Goal: Contribute content: Contribute content

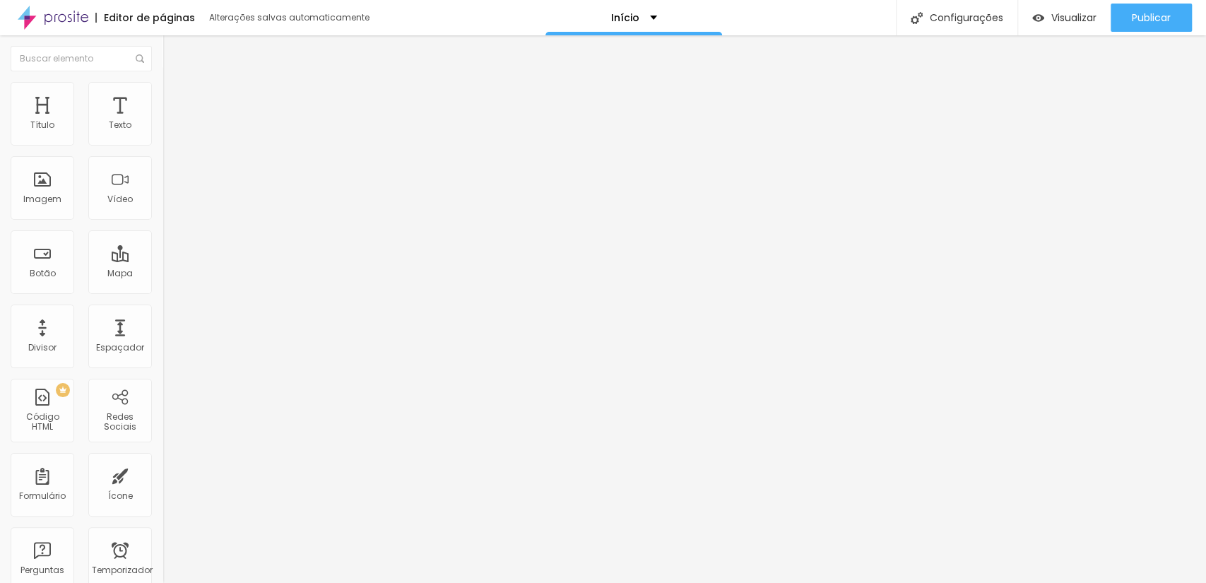
scroll to position [370, 0]
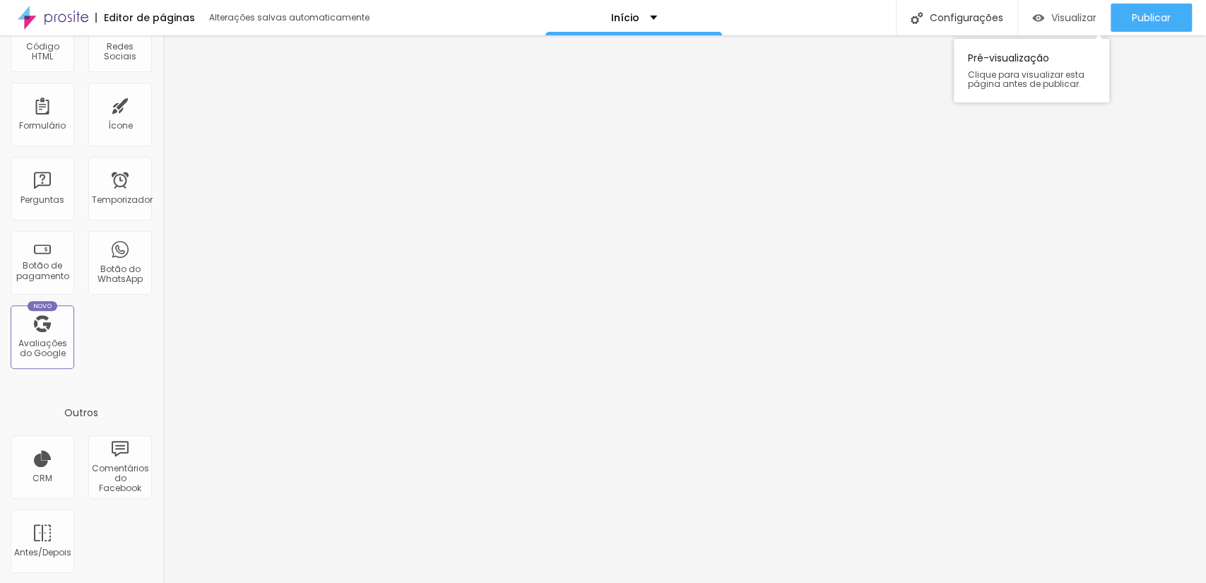
click at [1069, 28] on div "Visualizar" at bounding box center [1065, 18] width 64 height 28
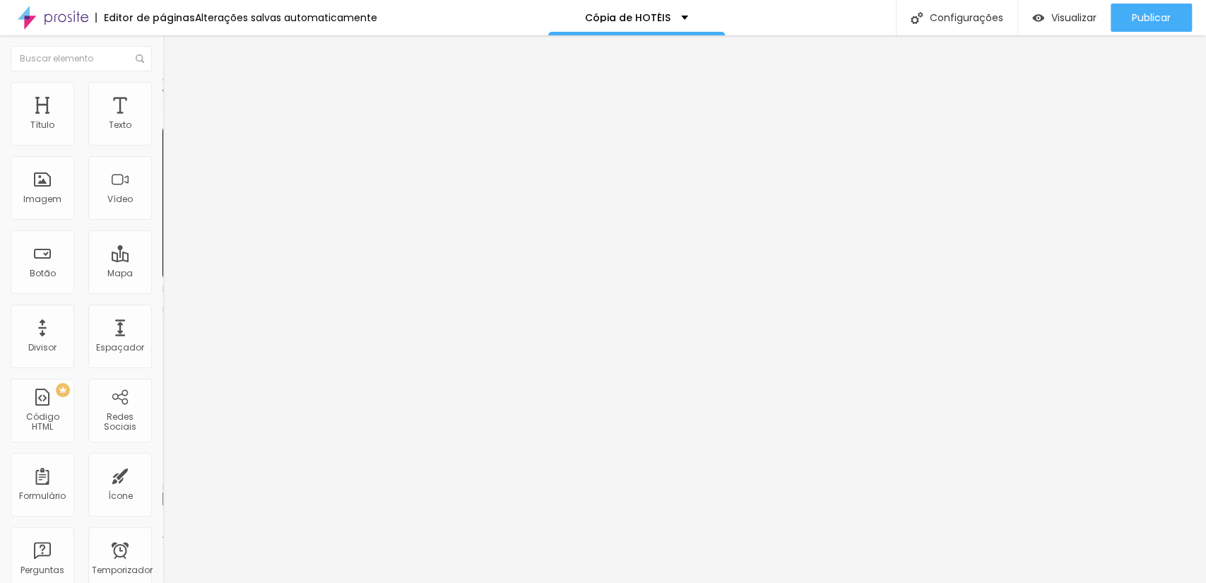
click at [171, 122] on font "Trocar imagem" at bounding box center [205, 116] width 69 height 12
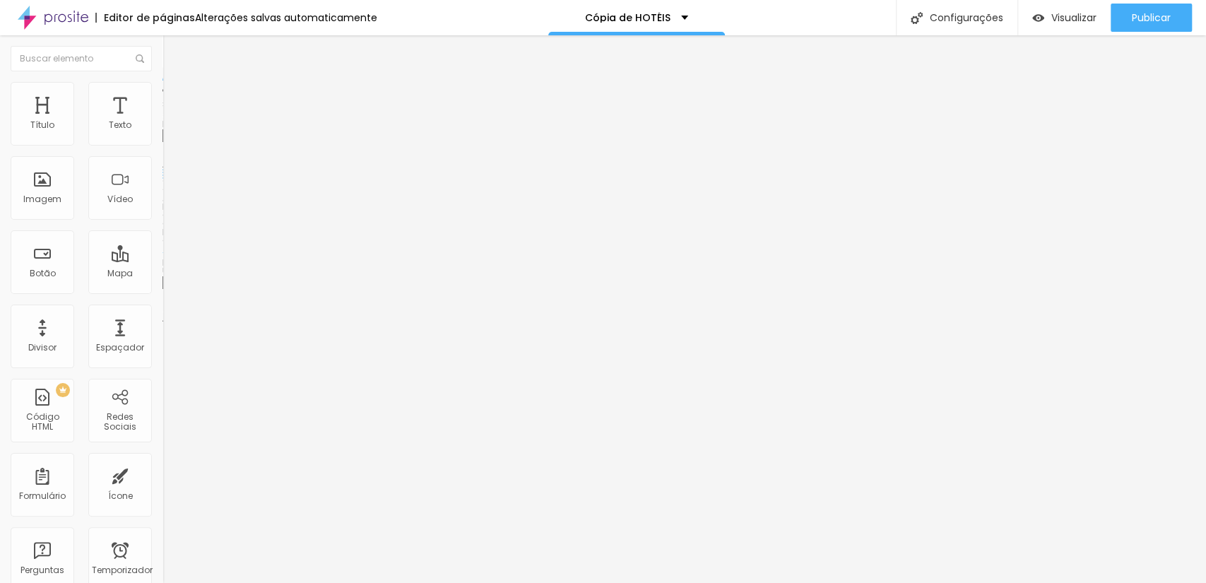
click at [163, 190] on img at bounding box center [168, 185] width 10 height 10
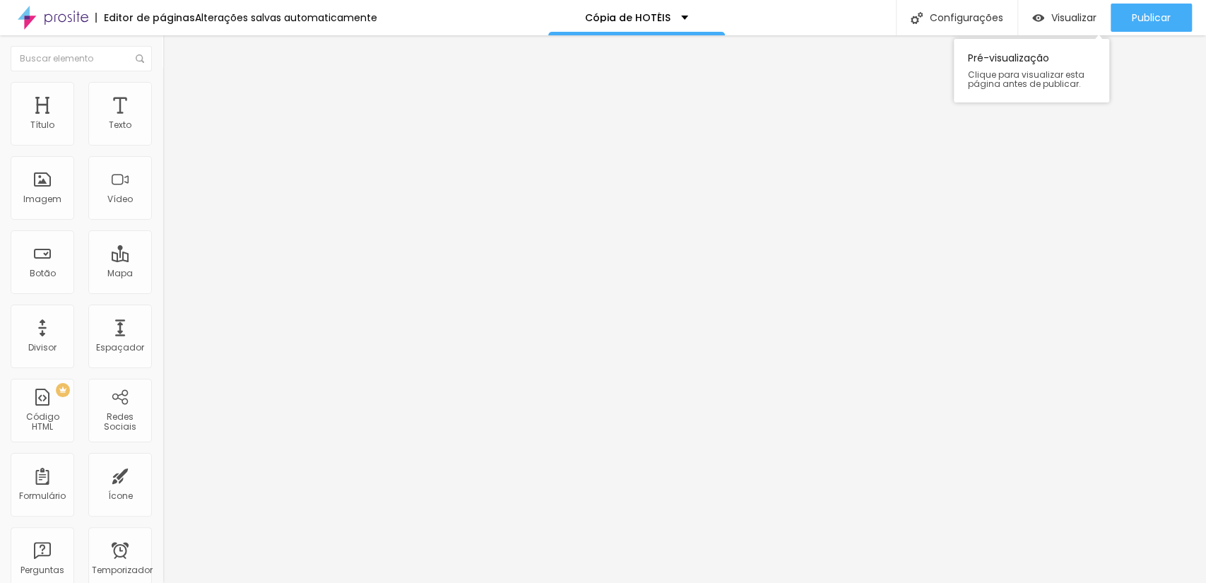
click at [1066, 32] on div "Visualizar Pré-visualização Clique para visualizar esta página antes de publica…" at bounding box center [1064, 17] width 93 height 35
click at [1069, 17] on font "Visualizar" at bounding box center [1074, 18] width 45 height 14
click at [163, 180] on div at bounding box center [244, 174] width 163 height 11
click at [163, 278] on div "Trocar imagem Descrição da imagem (Alt) Alinhamento Proporção Original Cinema 1…" at bounding box center [244, 216] width 163 height 213
click at [163, 201] on img at bounding box center [168, 197] width 10 height 10
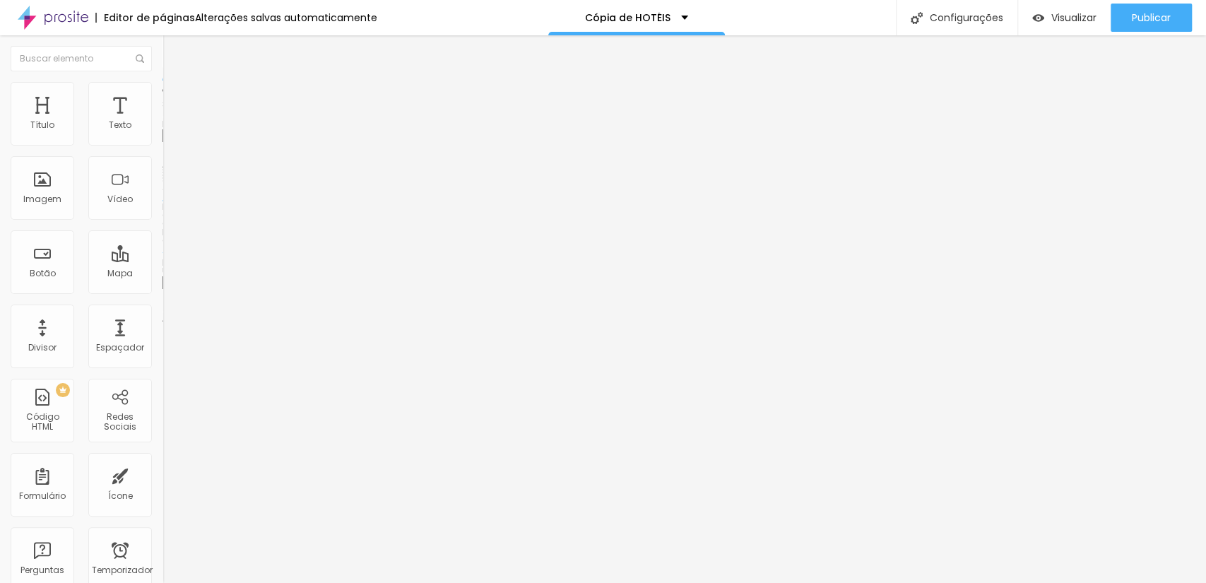
click at [163, 91] on ul "Conteúdo Estilo Avançado" at bounding box center [244, 89] width 163 height 42
click at [175, 98] on font "Estilo" at bounding box center [186, 92] width 22 height 12
type input "120"
type input "130"
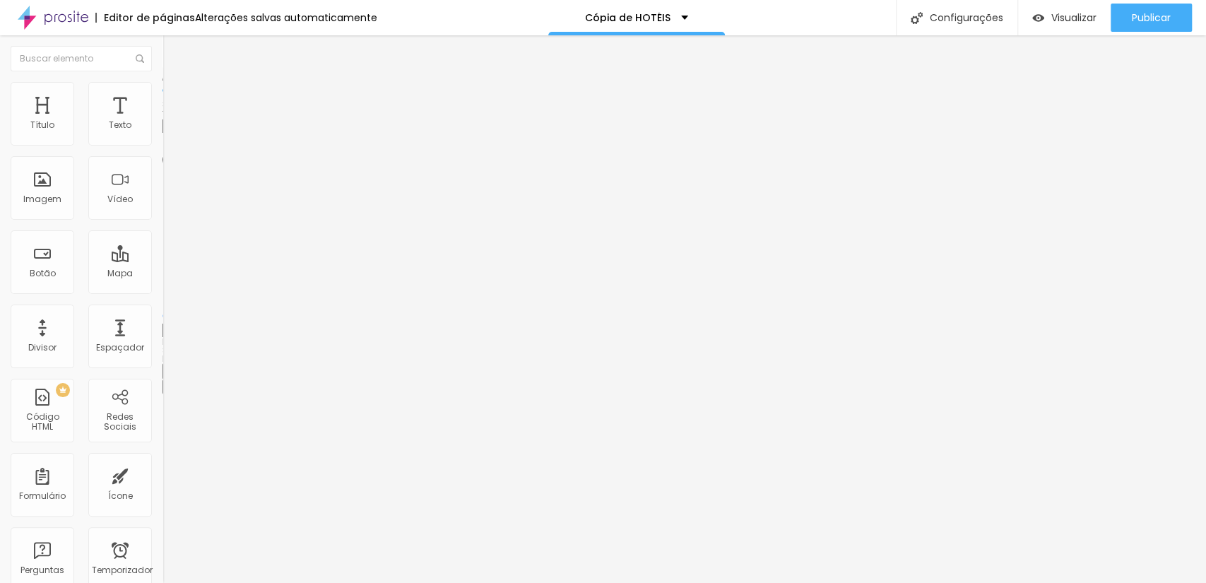
type input "130"
type input "140"
type input "150"
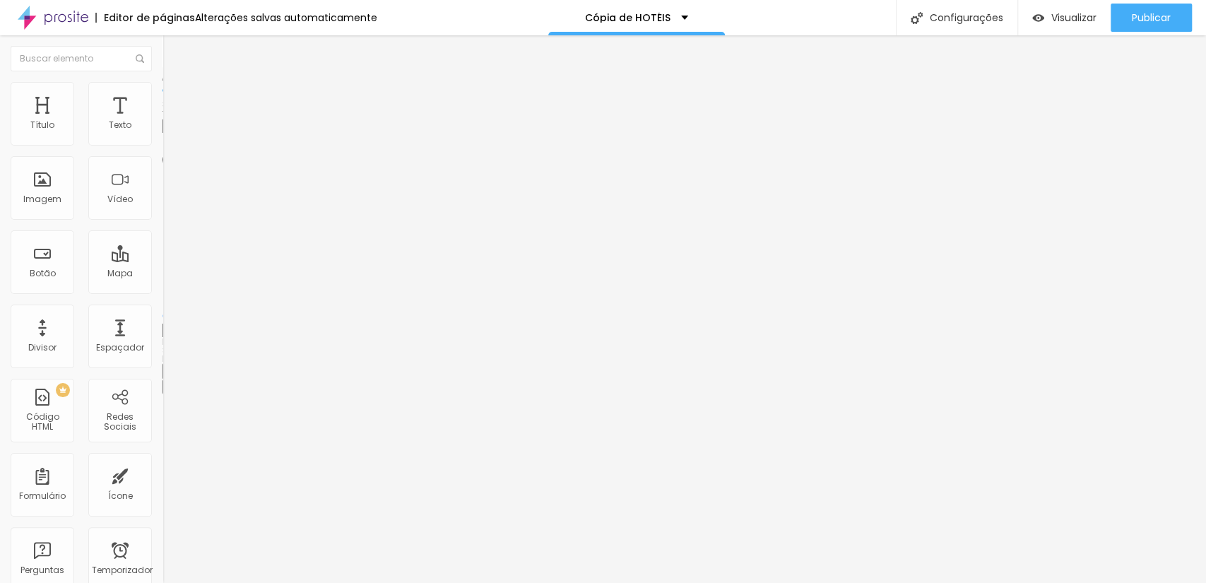
type input "160"
type input "180"
type input "200"
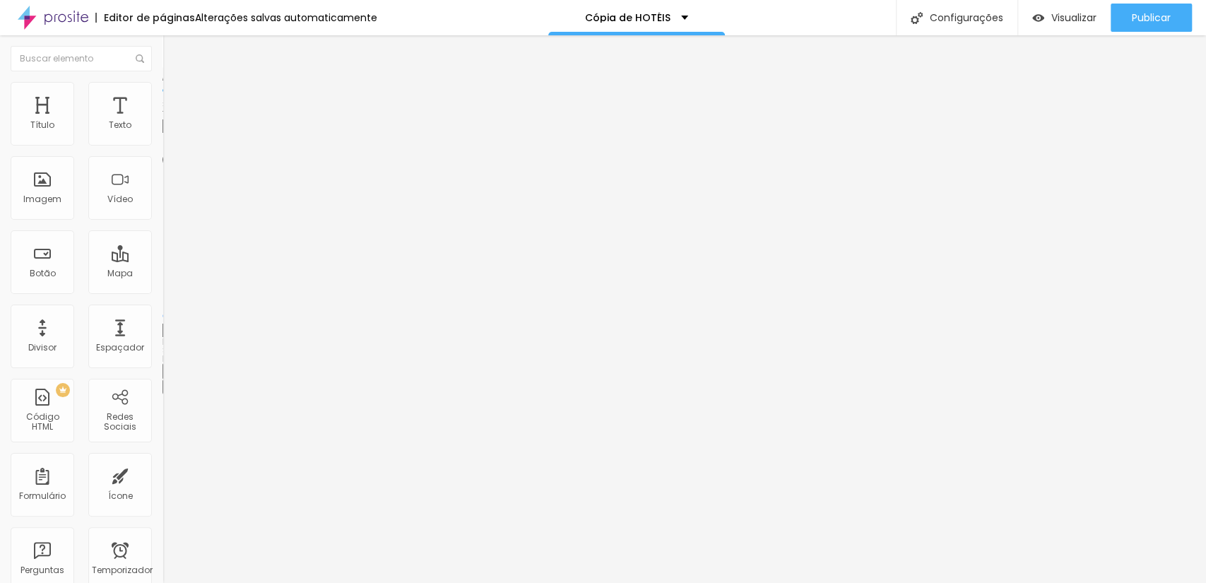
type input "200"
type input "210"
type input "220"
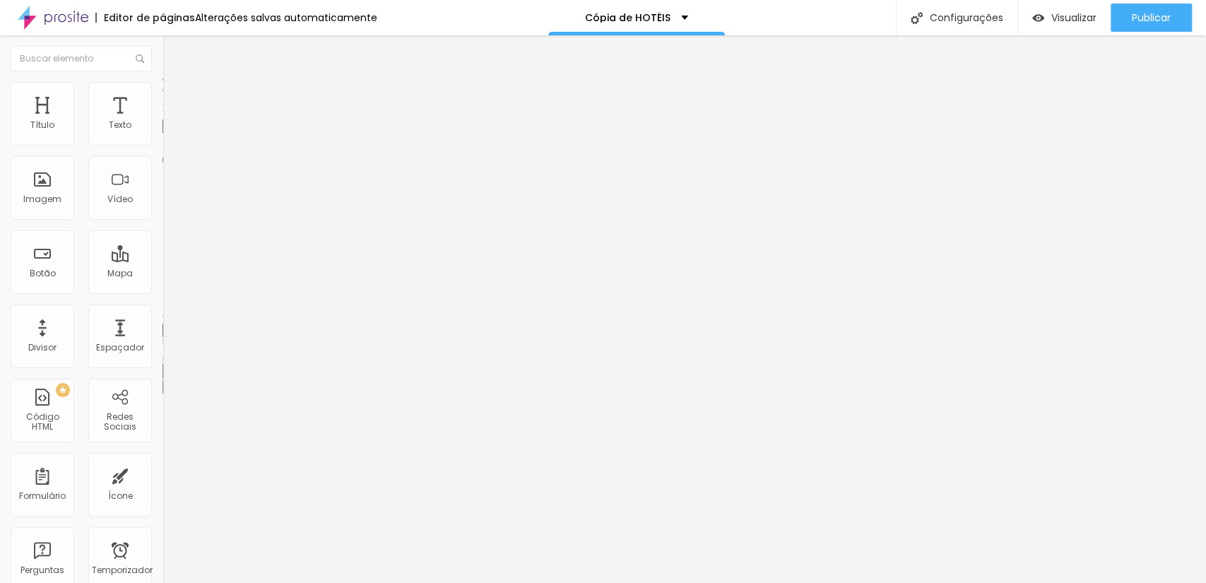
type input "230"
type input "240"
type input "260"
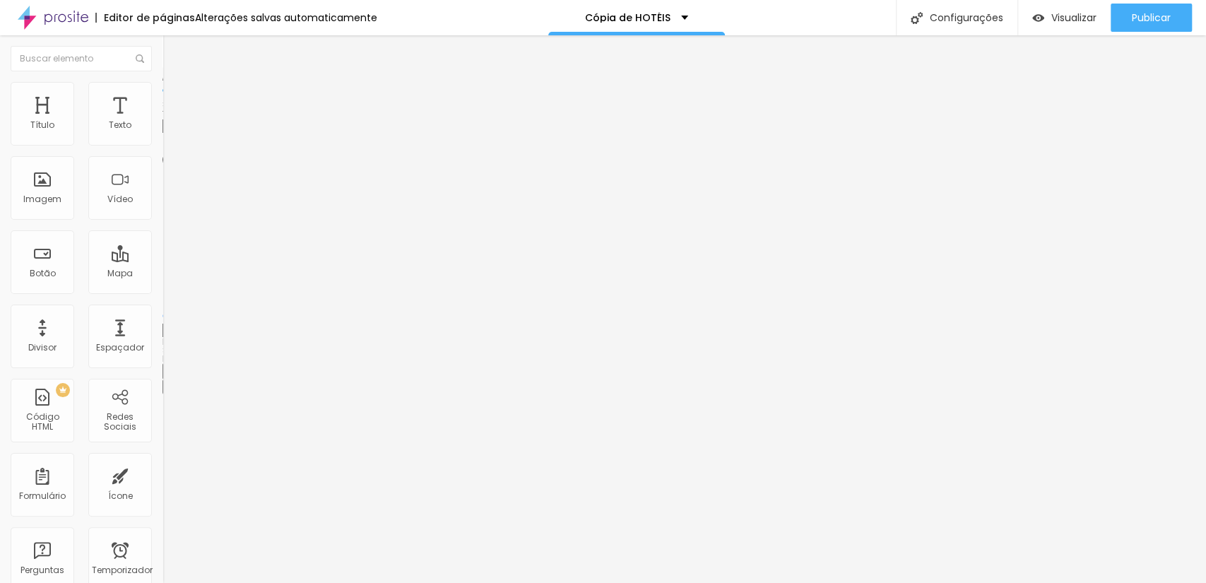
type input "260"
type input "270"
type input "280"
drag, startPoint x: 22, startPoint y: 153, endPoint x: 38, endPoint y: 151, distance: 16.3
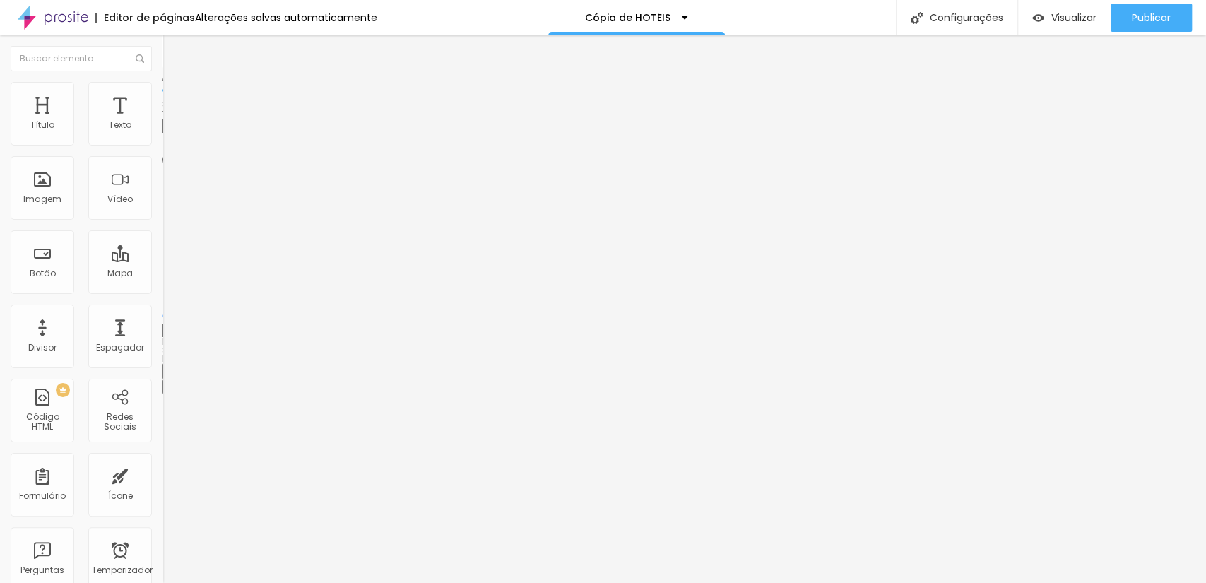
type input "280"
click at [163, 145] on input "range" at bounding box center [208, 139] width 91 height 11
type input "270"
type input "260"
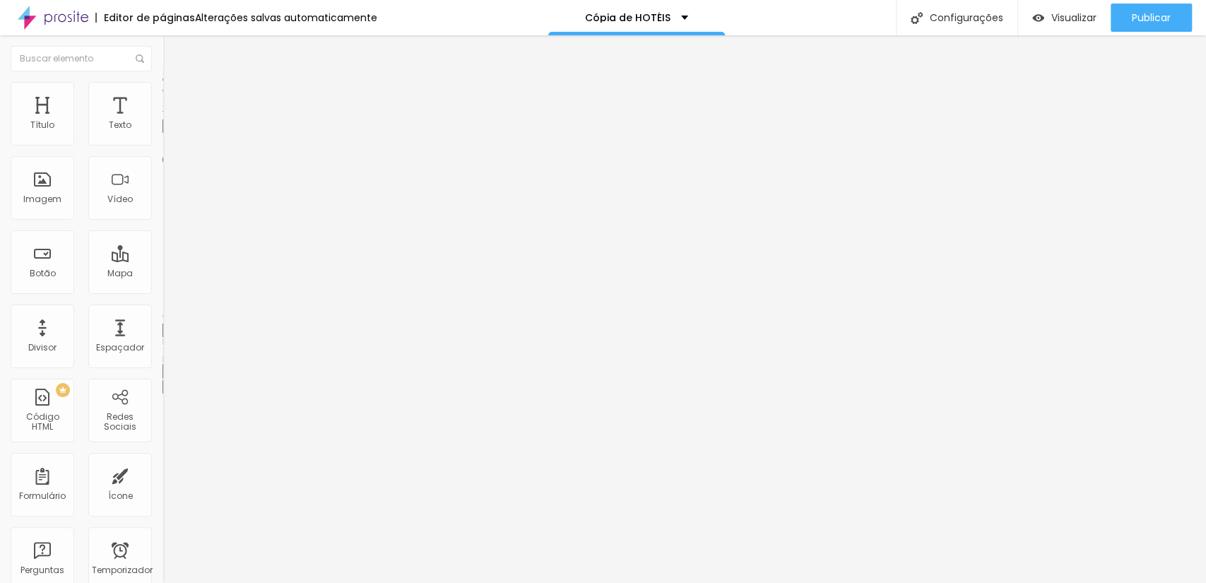
type input "260"
type input "250"
type input "240"
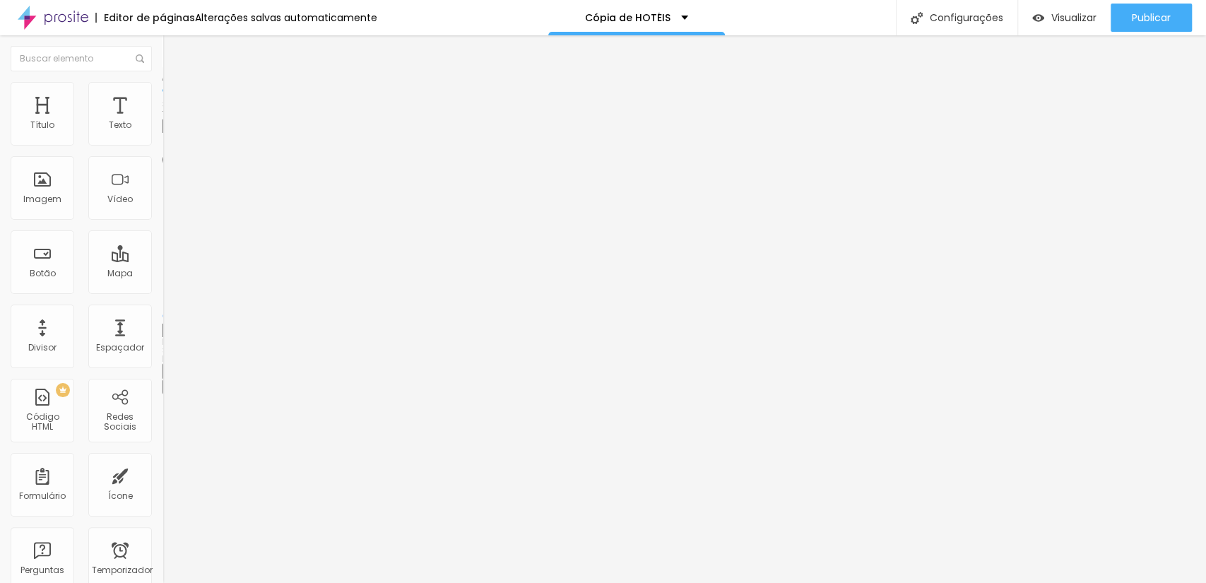
type input "230"
type input "220"
type input "210"
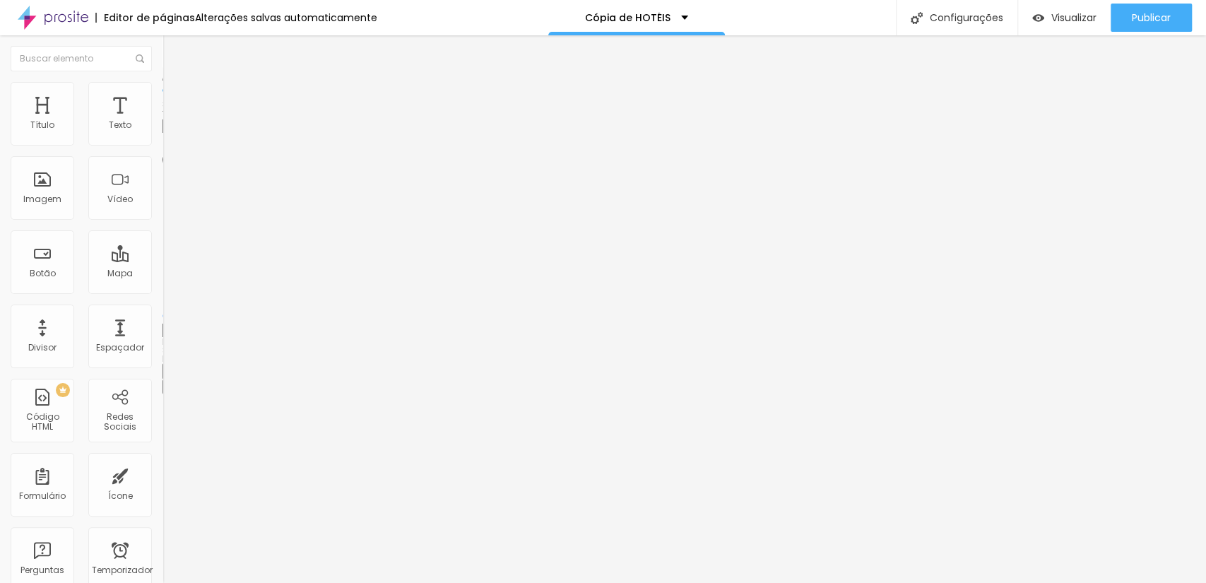
type input "210"
type input "200"
type input "210"
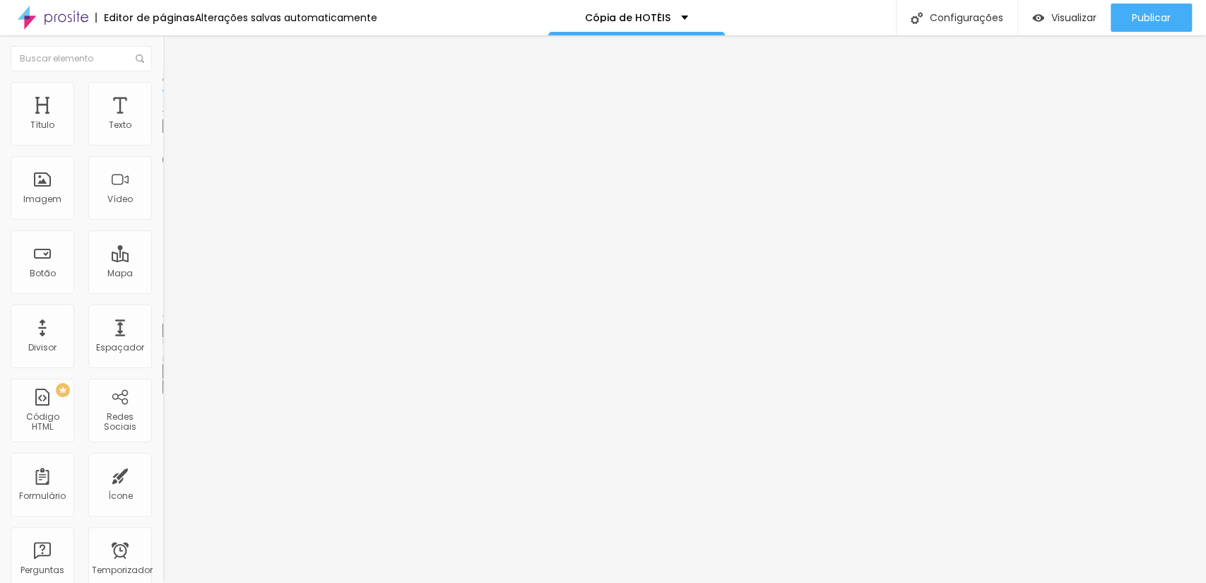
type input "220"
type input "240"
type input "330"
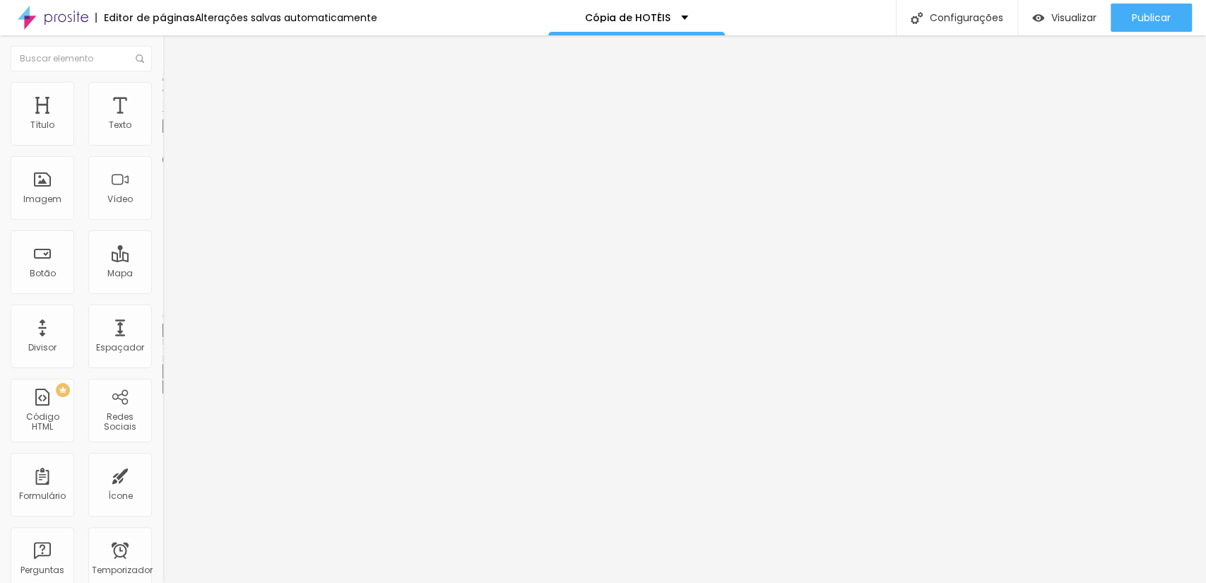
type input "330"
type input "800"
type input "820"
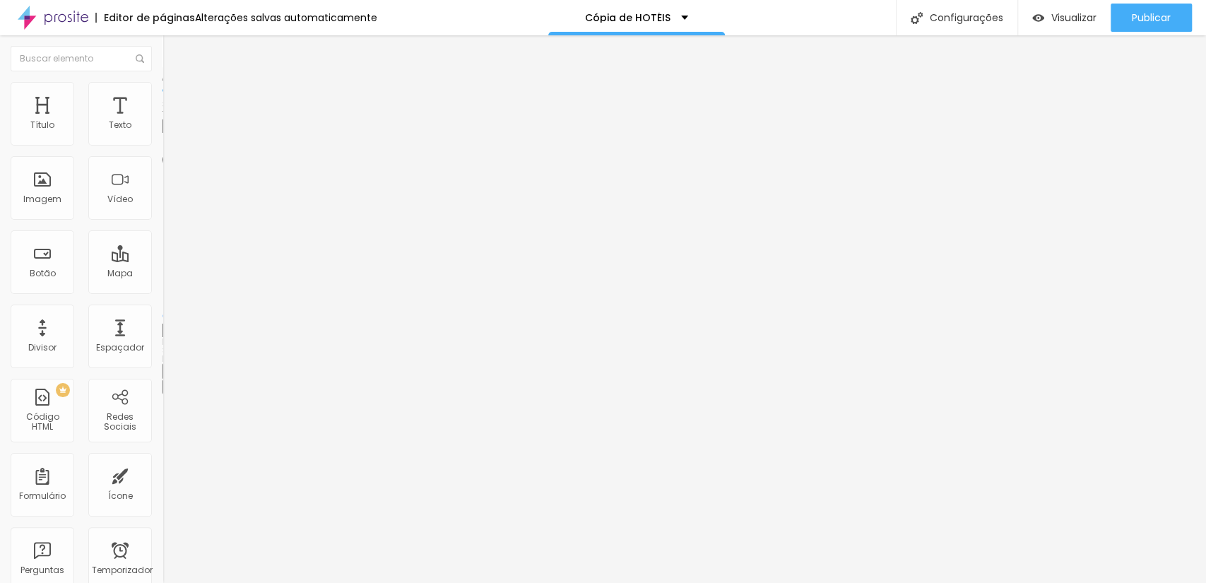
type input "840"
type input "850"
type input "860"
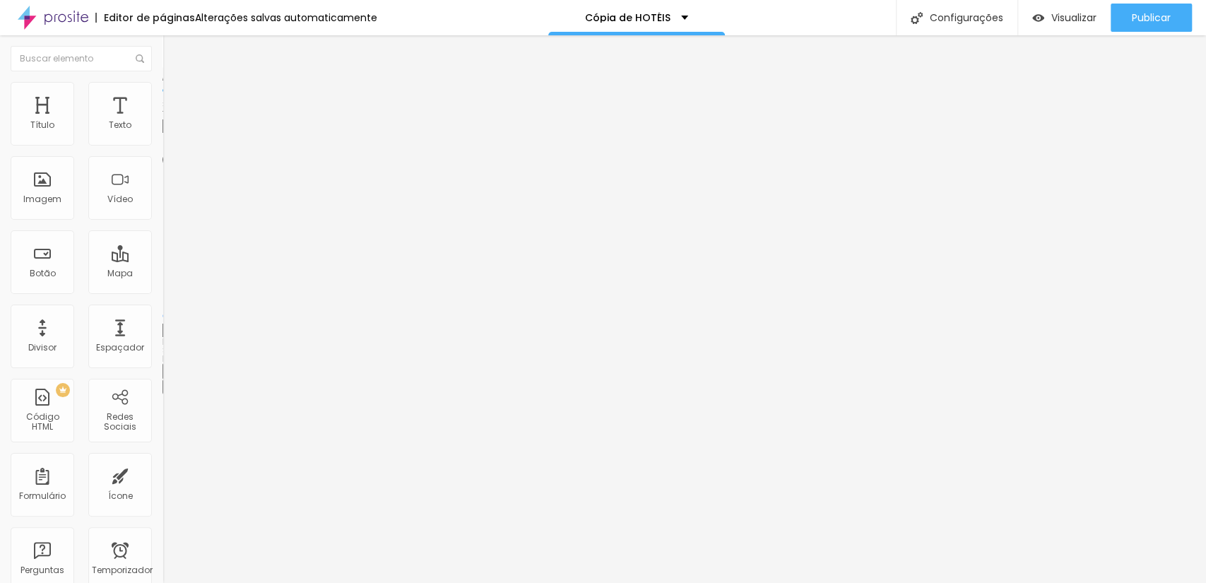
type input "860"
type input "870"
type input "880"
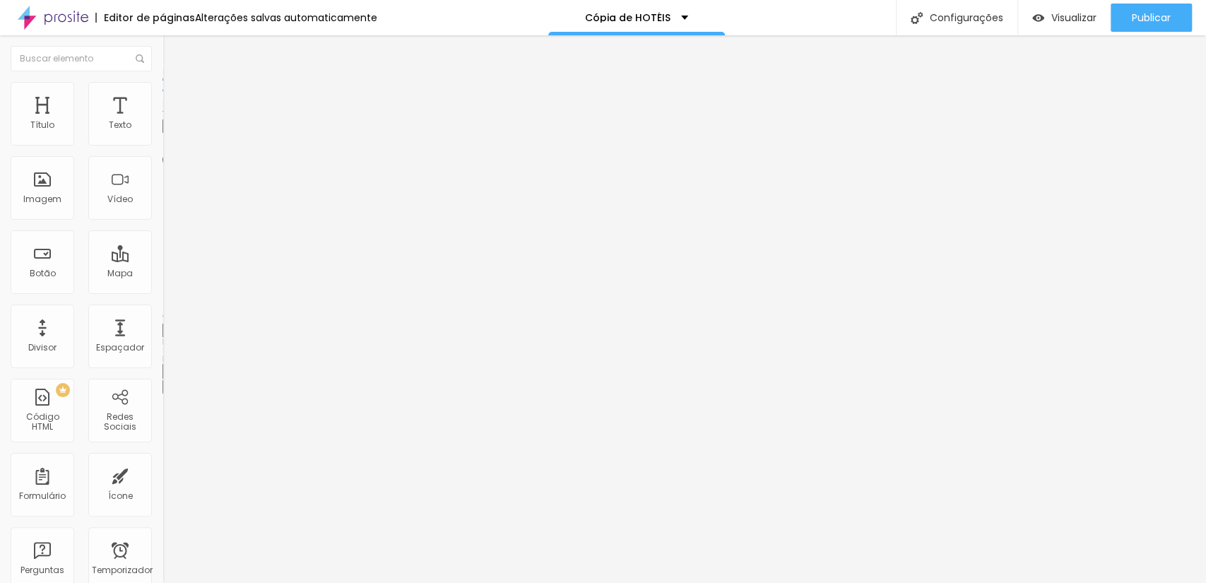
type input "890"
type input "880"
type input "730"
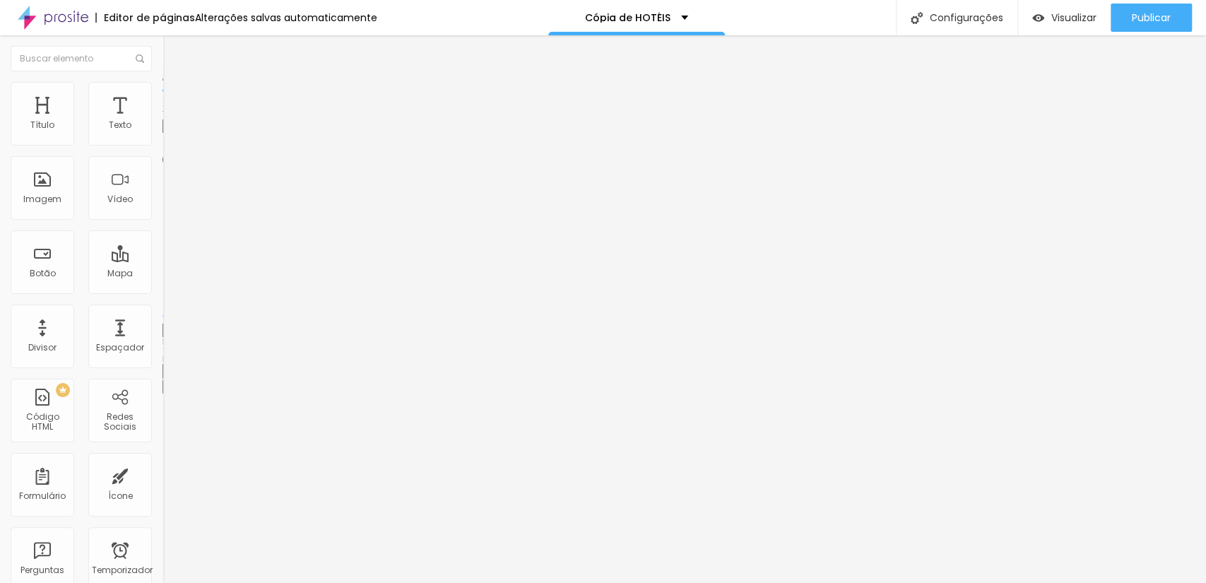
type input "730"
type input "630"
type input "610"
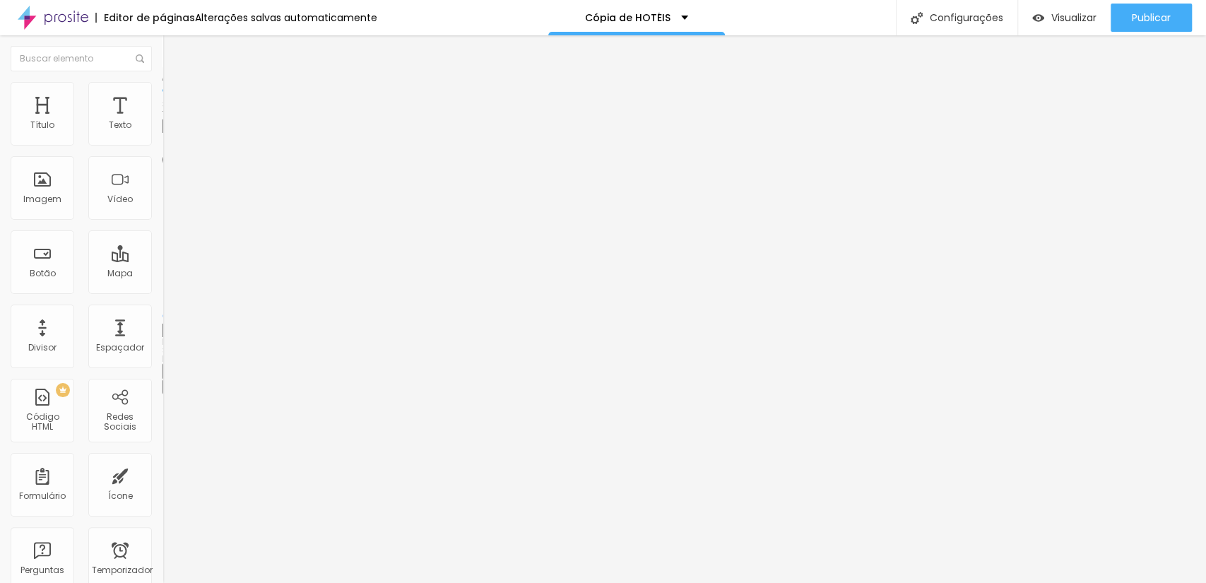
type input "600"
type input "590"
type input "570"
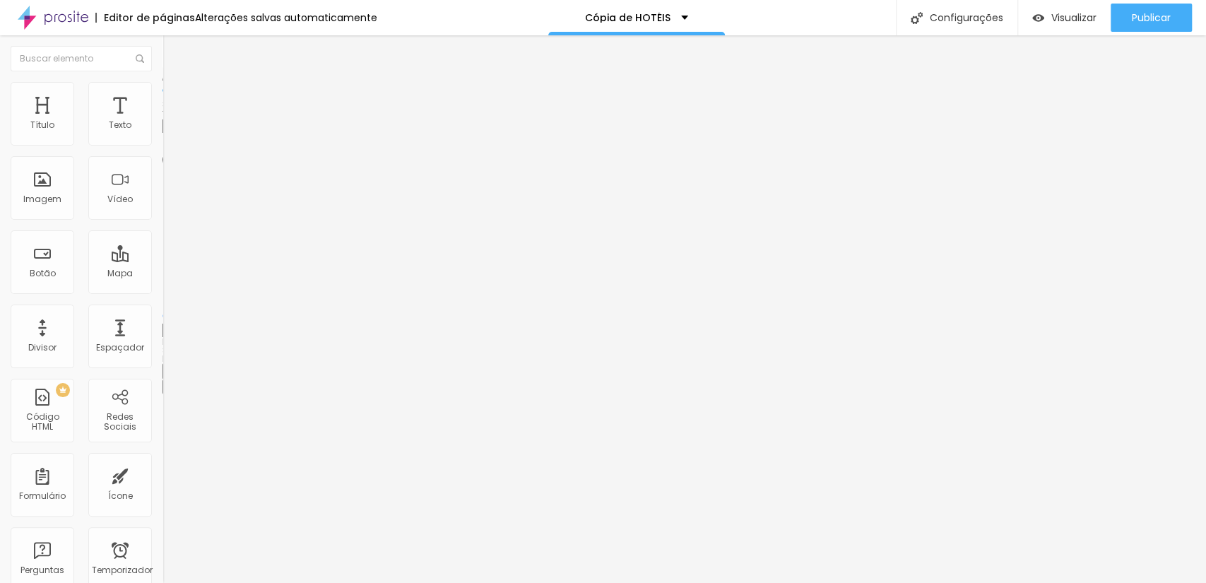
type input "570"
type input "550"
type input "540"
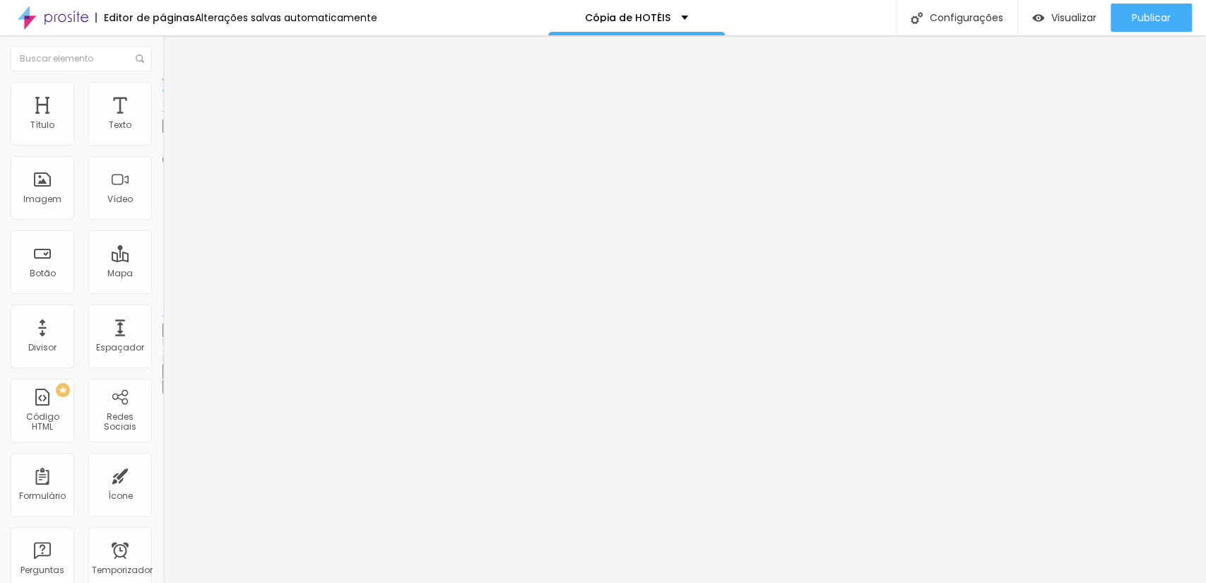
type input "530"
type input "520"
type input "510"
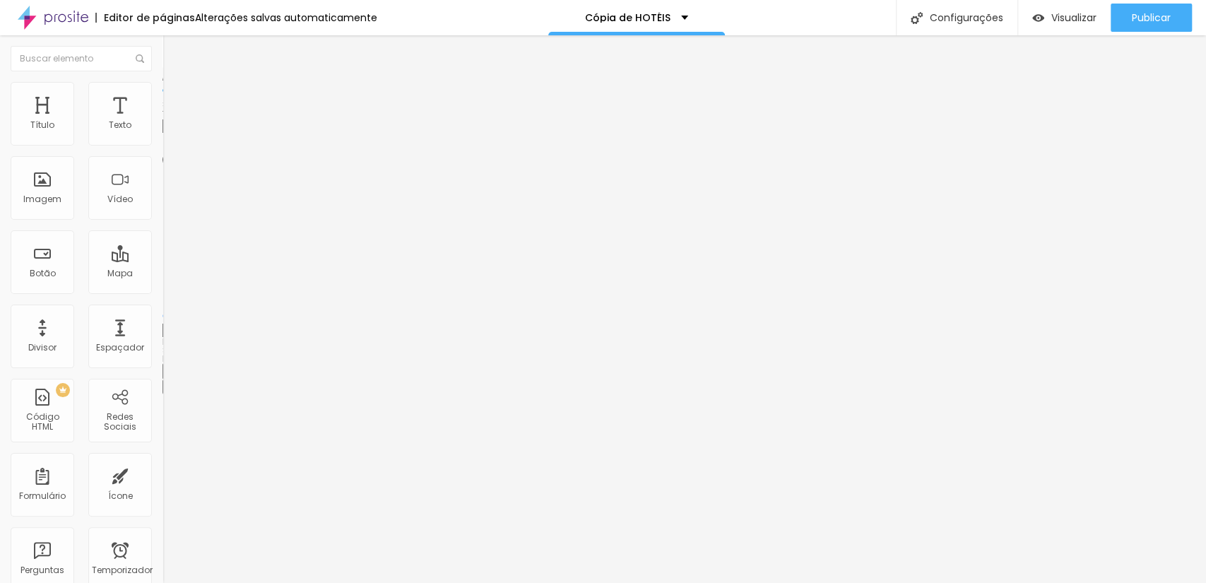
type input "510"
type input "500"
type input "450"
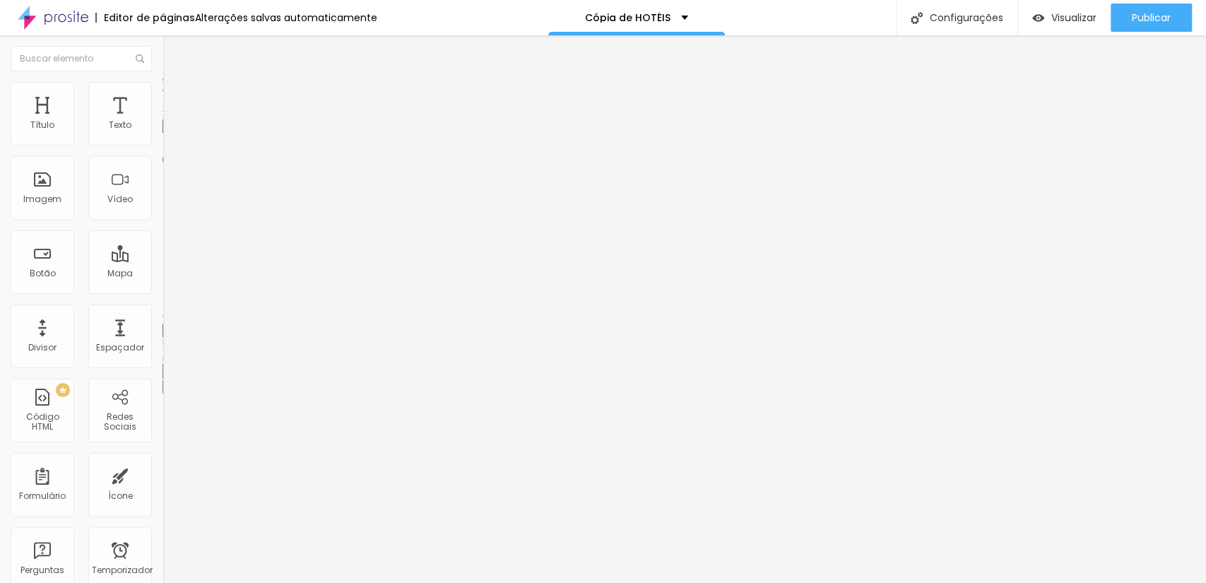
type input "400"
type input "390"
type input "370"
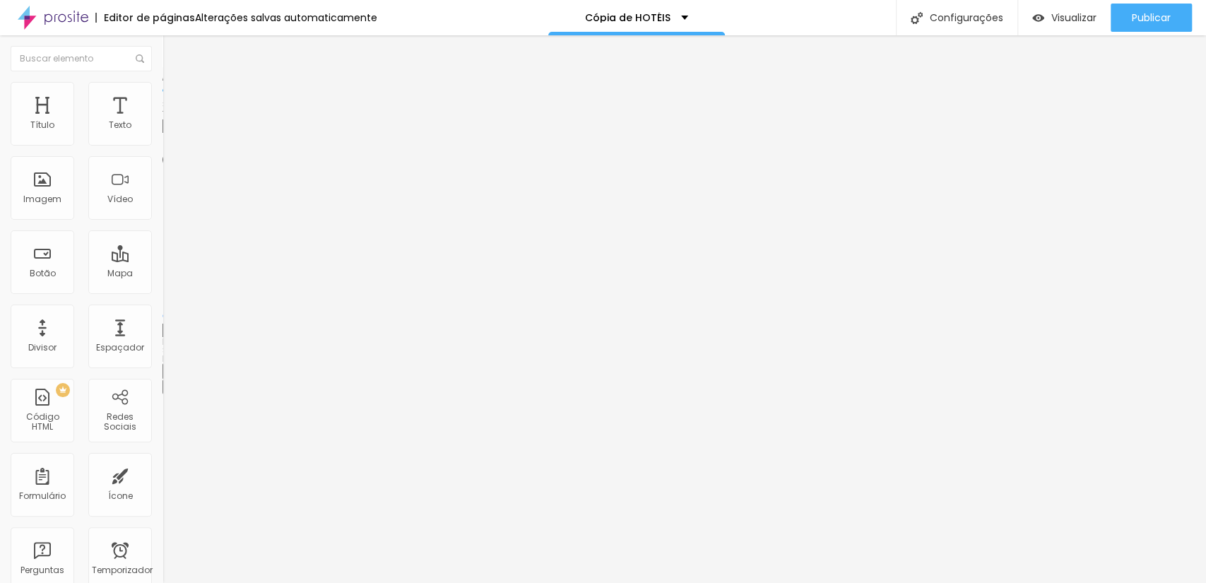
type input "370"
type input "360"
type input "340"
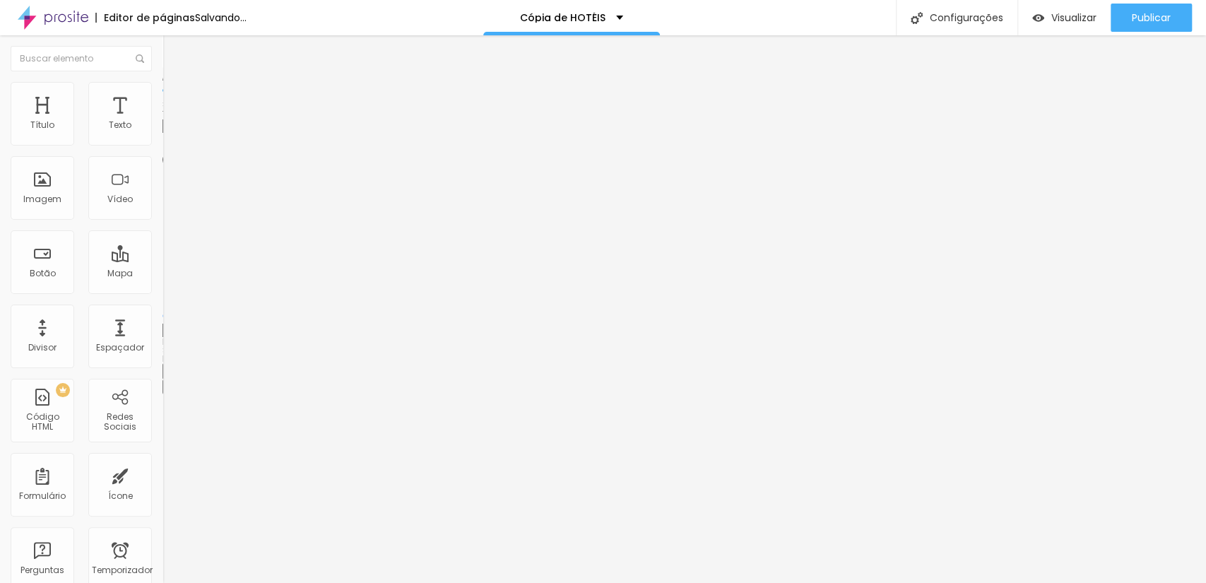
type input "320"
type input "310"
type input "300"
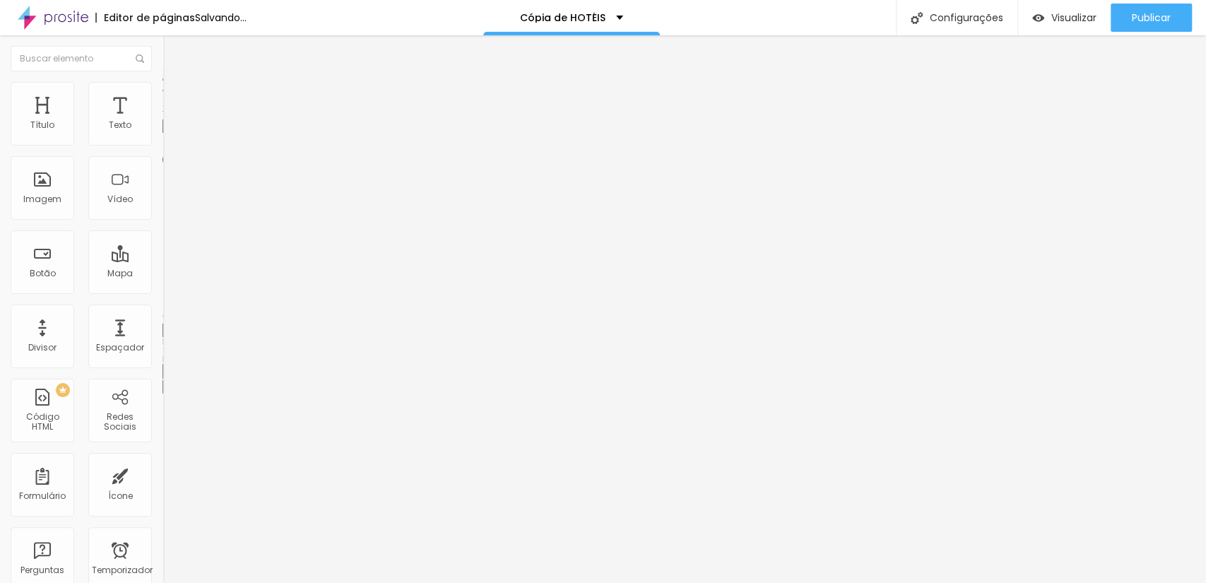
type input "300"
type input "390"
type input "620"
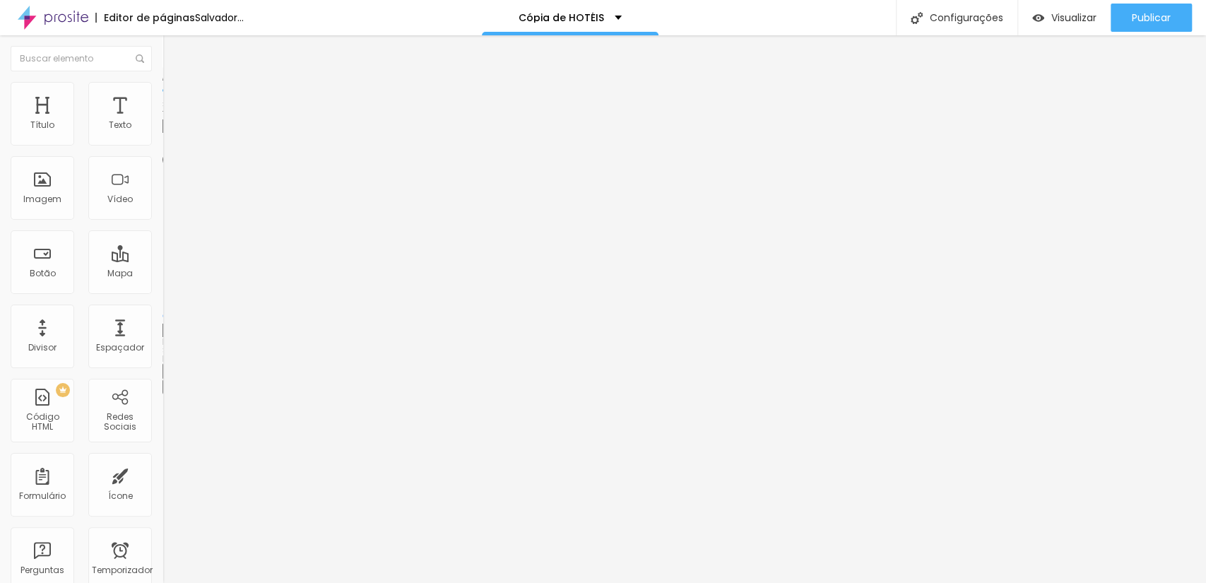
type input "870"
type input "940"
type input "1130"
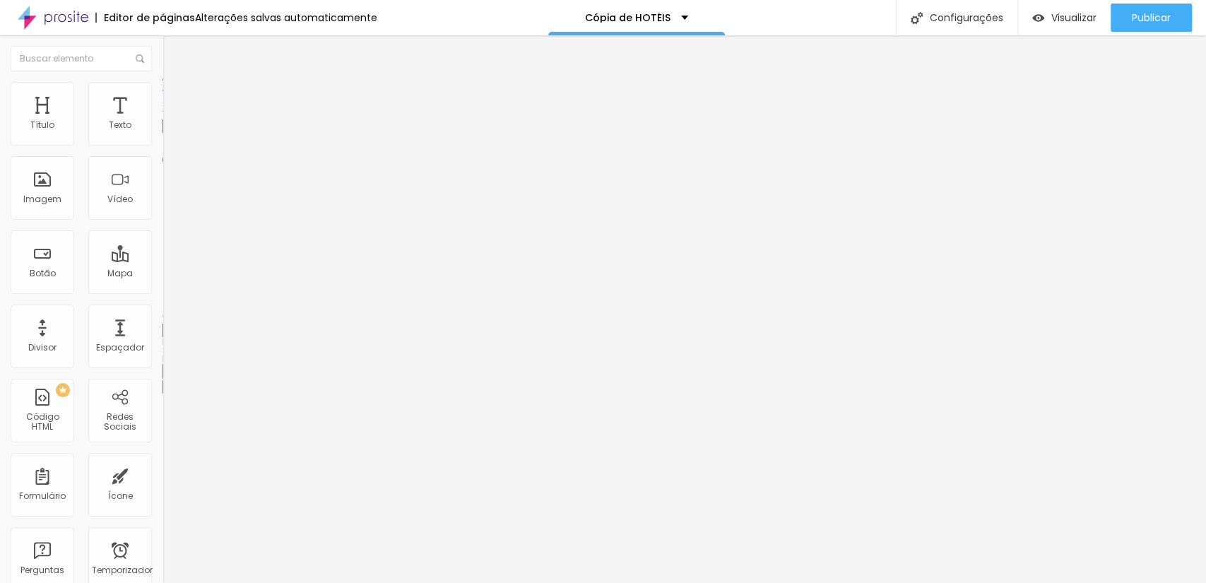
type input "1130"
type input "1300"
type input "1400"
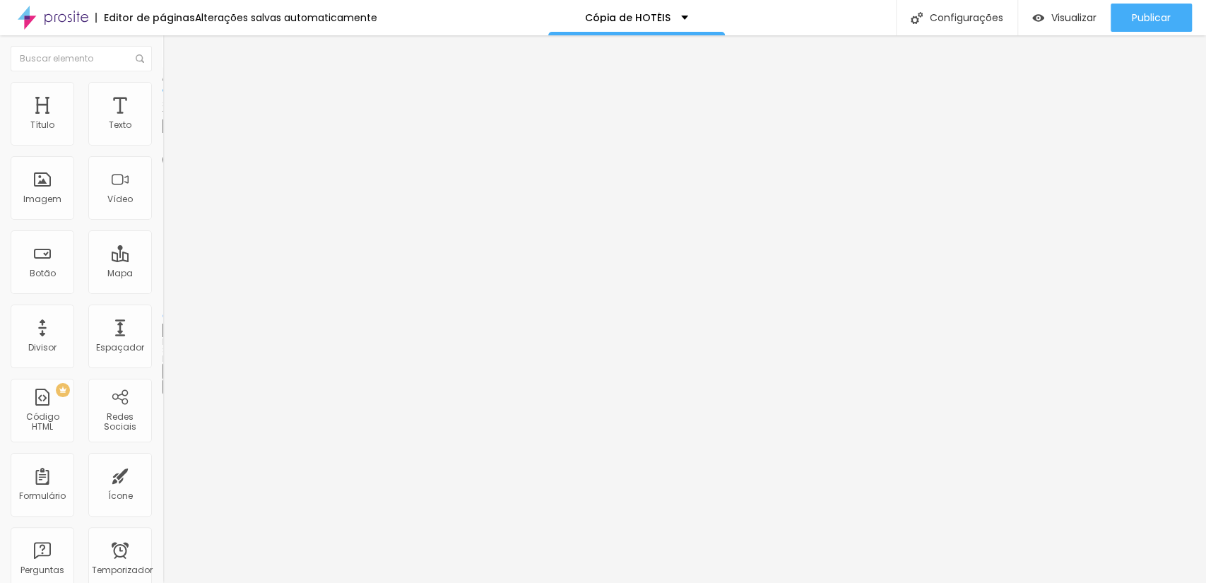
type input "1380"
type input "1070"
type input "1000"
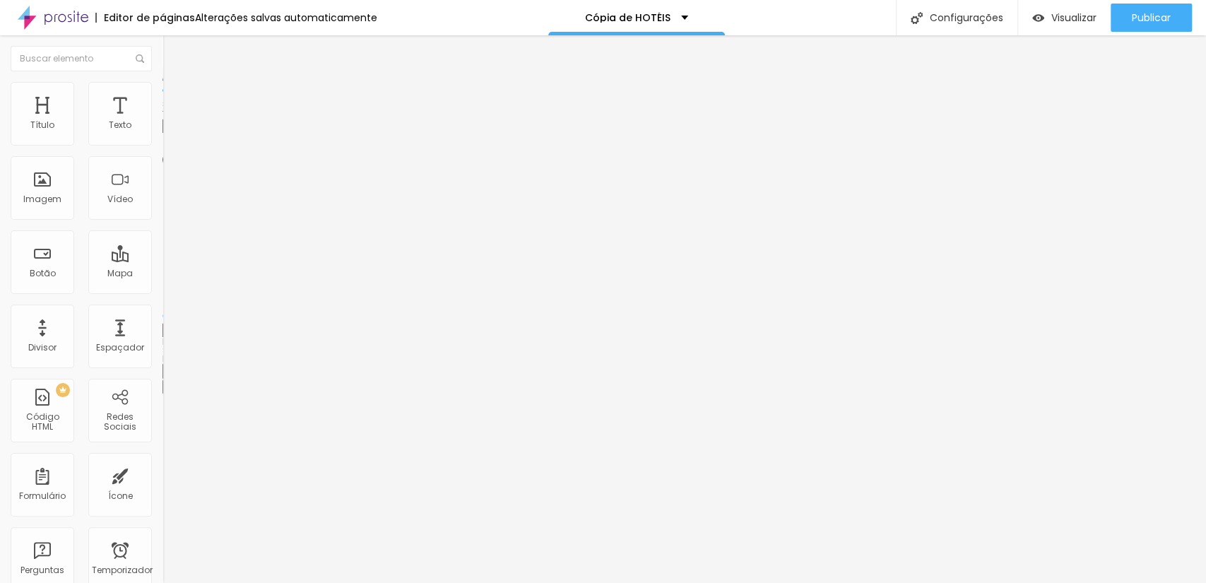
type input "1000"
type input "990"
type input "960"
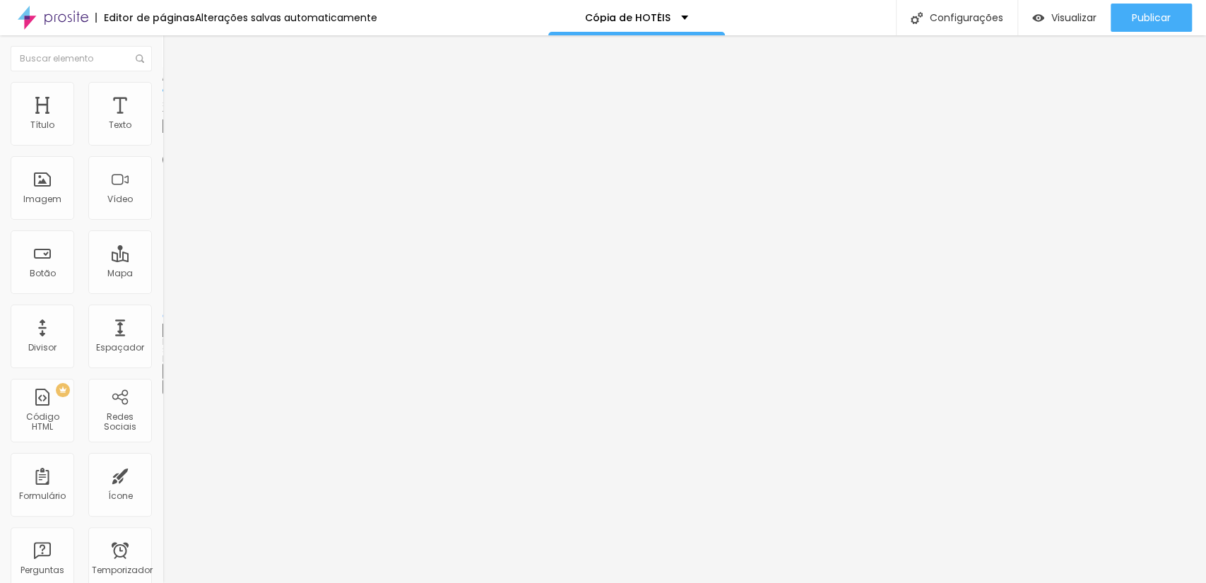
type input "710"
type input "690"
type input "680"
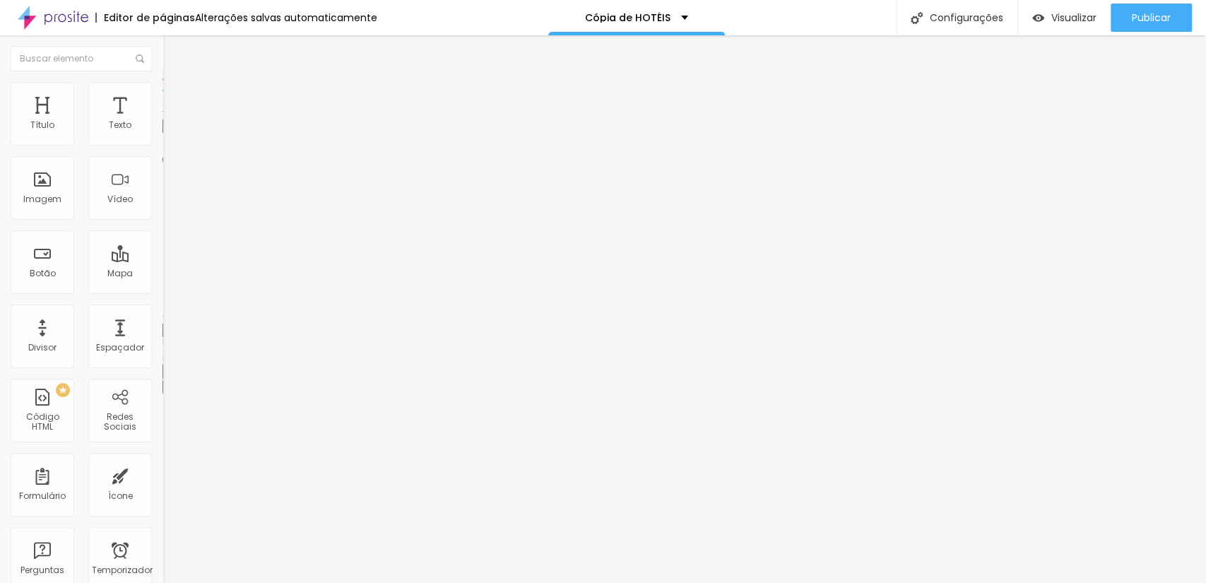
type input "680"
type input "670"
type input "660"
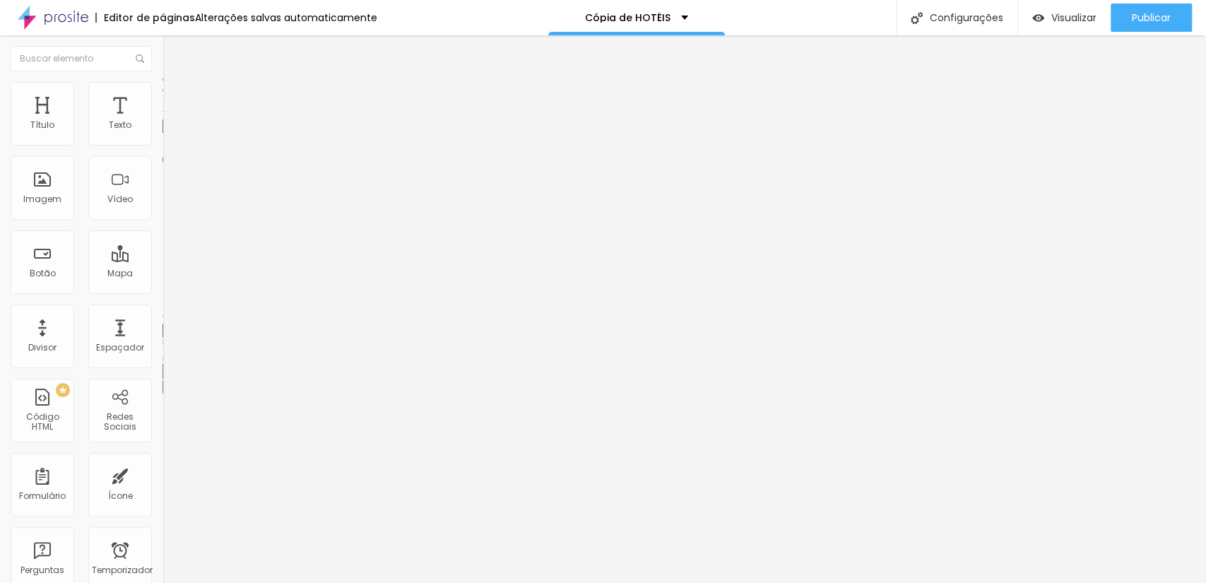
type input "650"
type input "640"
type input "630"
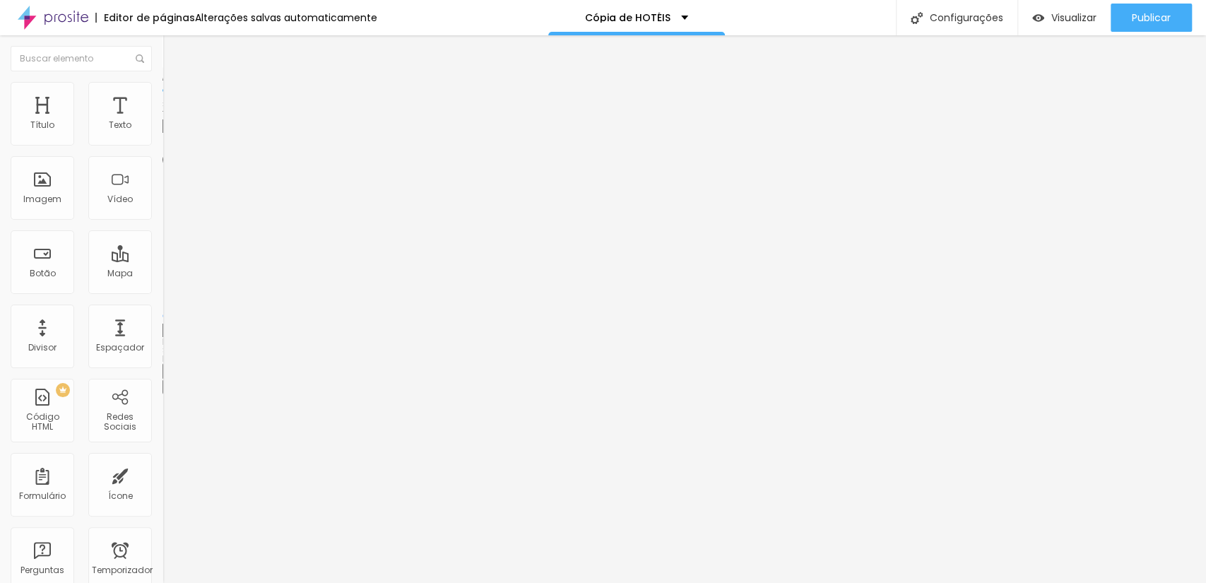
type input "630"
type input "620"
type input "610"
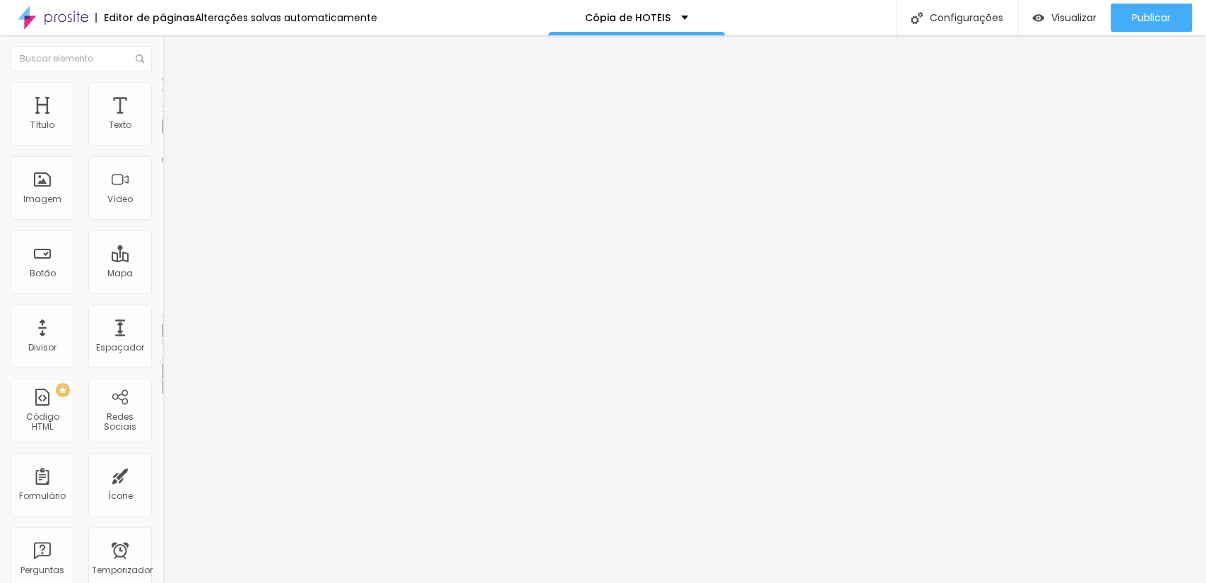
type input "600"
type input "590"
type input "570"
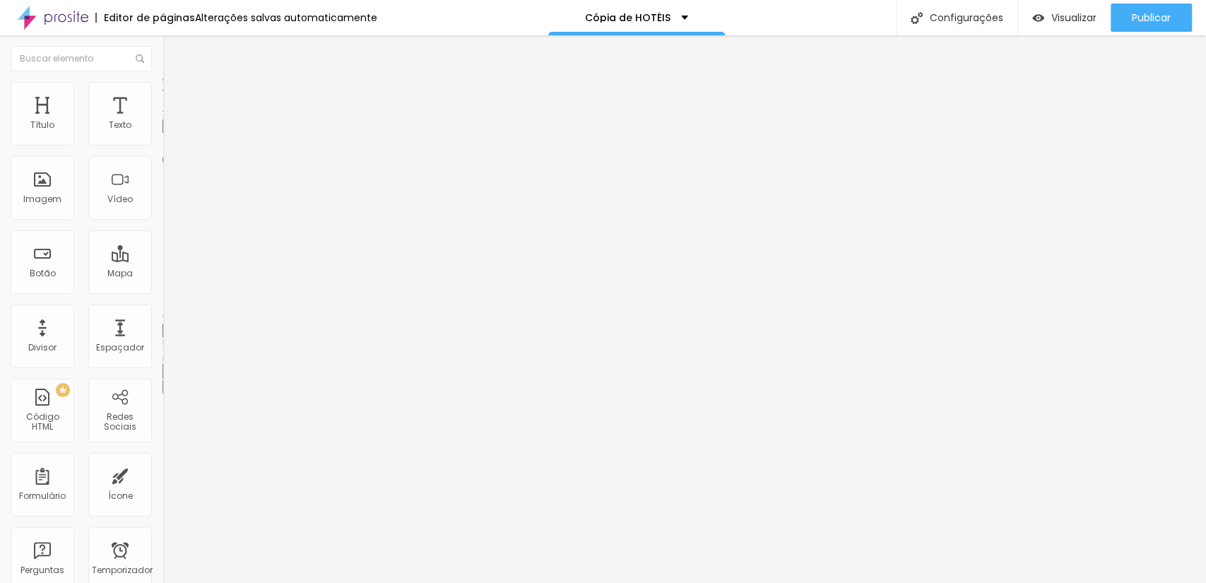
type input "570"
type input "530"
drag, startPoint x: 38, startPoint y: 151, endPoint x: 62, endPoint y: 223, distance: 75.3
type input "530"
click at [163, 145] on input "range" at bounding box center [208, 139] width 91 height 11
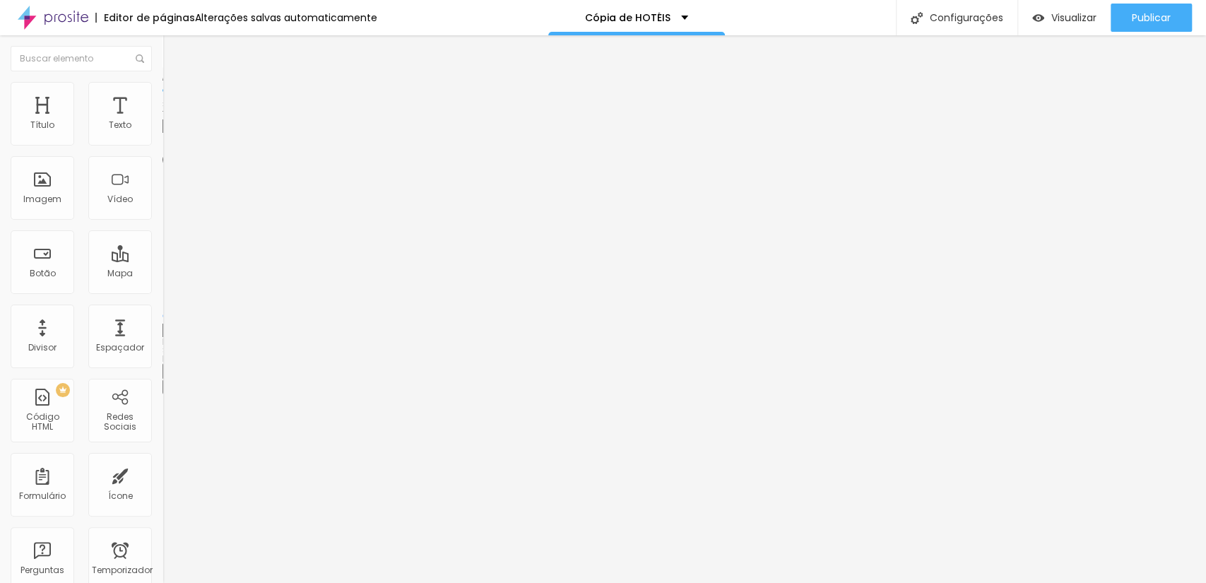
type input "490"
type input "480"
type input "470"
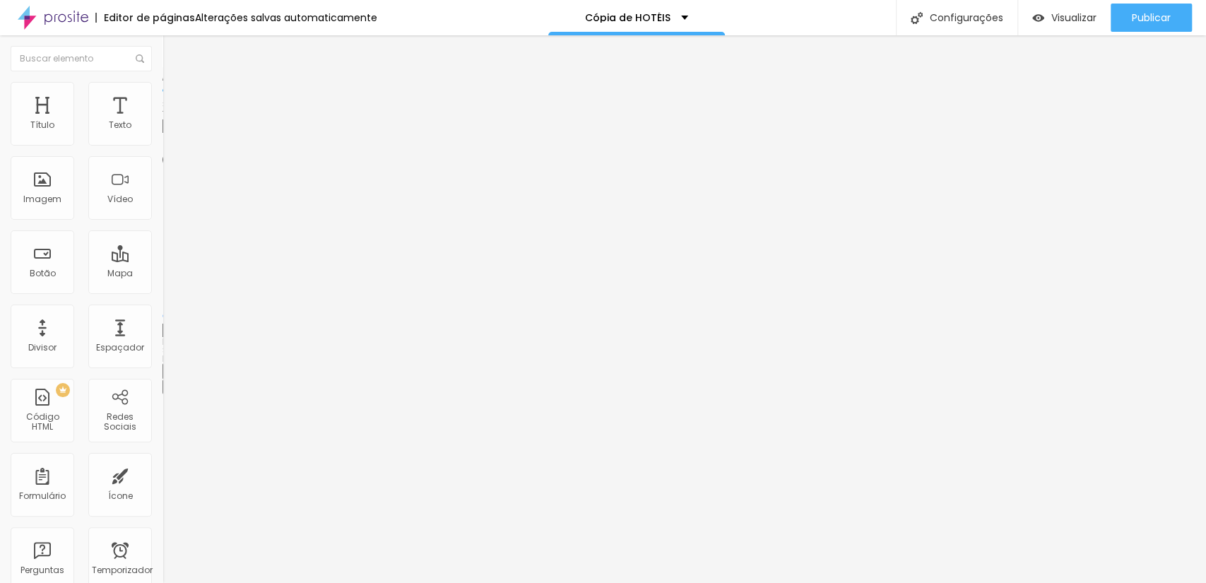
type input "470"
type input "390"
type input "380"
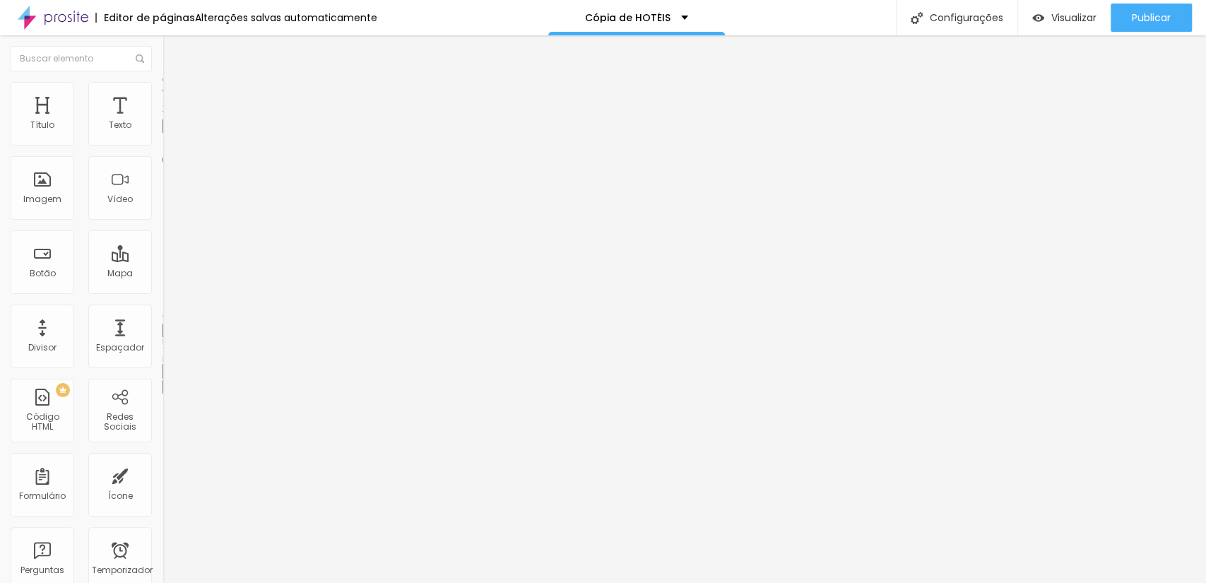
type input "370"
type input "360"
type input "350"
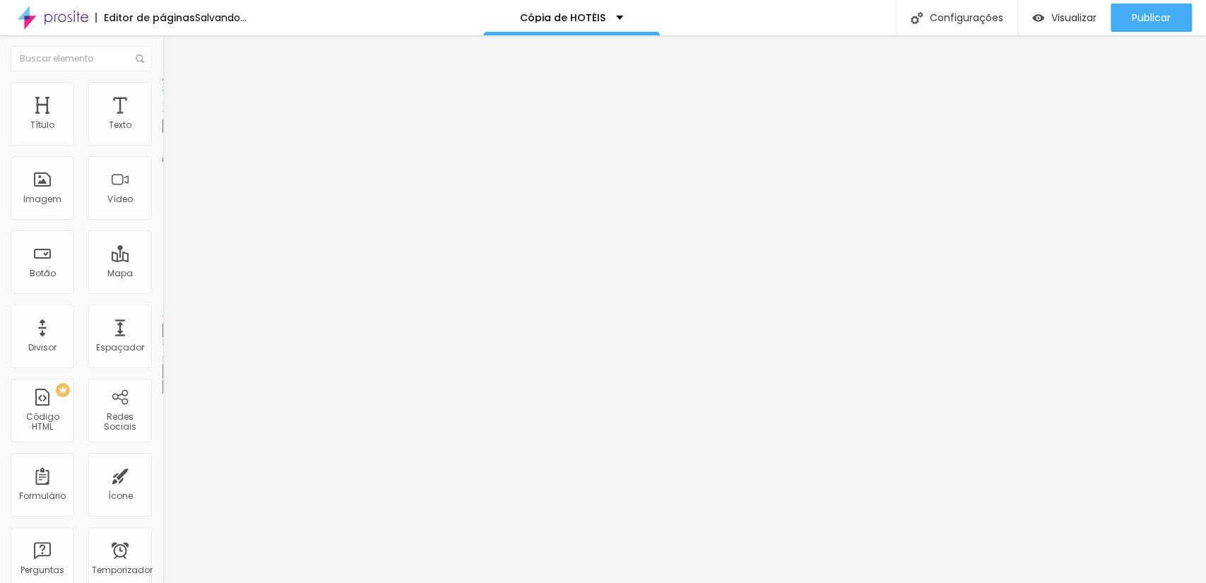
type input "350"
type input "340"
type input "330"
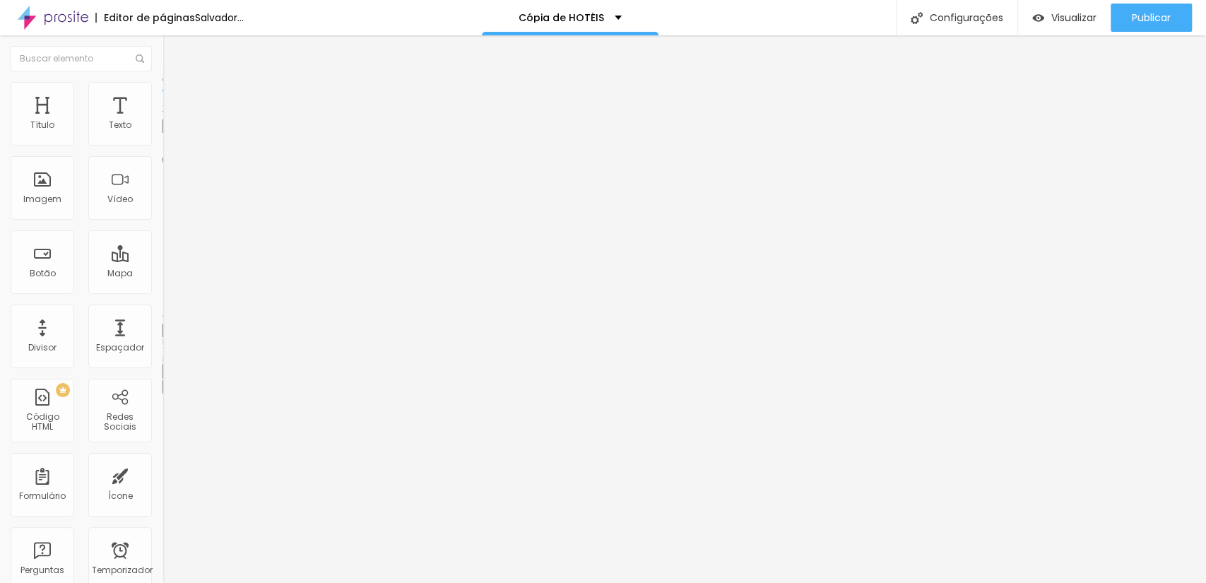
type input "320"
type input "290"
drag, startPoint x: 58, startPoint y: 150, endPoint x: 40, endPoint y: 168, distance: 25.5
type input "290"
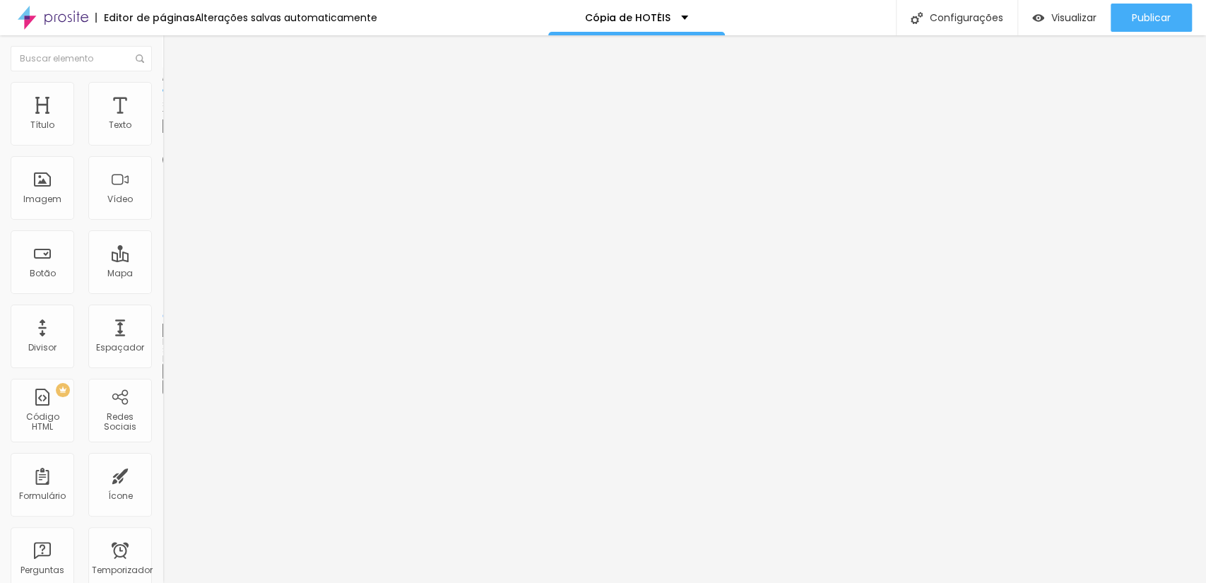
click at [163, 145] on input "range" at bounding box center [208, 139] width 91 height 11
click at [163, 83] on li "Estilo" at bounding box center [244, 89] width 163 height 14
click at [163, 96] on li "Avançado" at bounding box center [244, 103] width 163 height 14
drag, startPoint x: 45, startPoint y: 145, endPoint x: 112, endPoint y: 126, distance: 69.1
click at [163, 126] on div "10 Espaço de cima" at bounding box center [244, 210] width 163 height 200
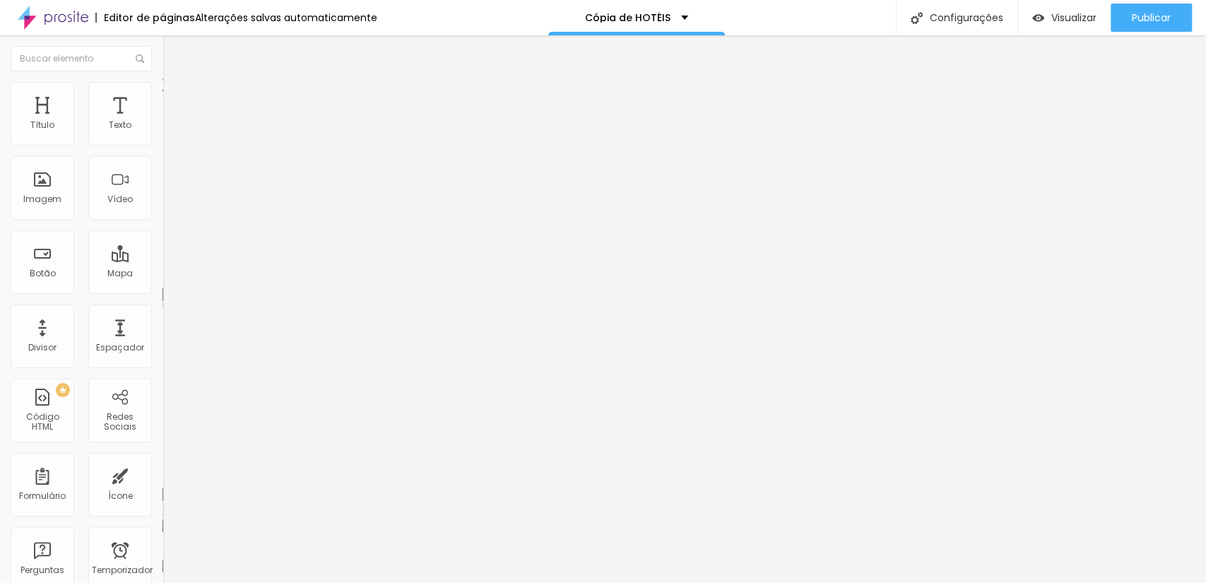
click at [163, 274] on div at bounding box center [244, 280] width 163 height 13
type input "8"
type input "9"
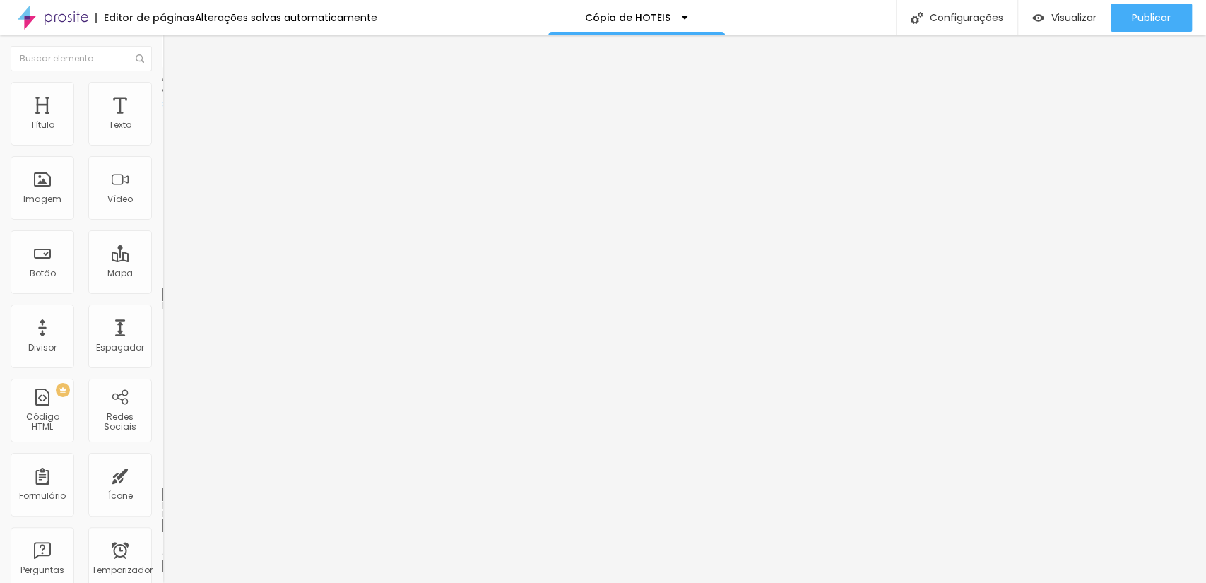
type input "10"
type input "11"
type input "18"
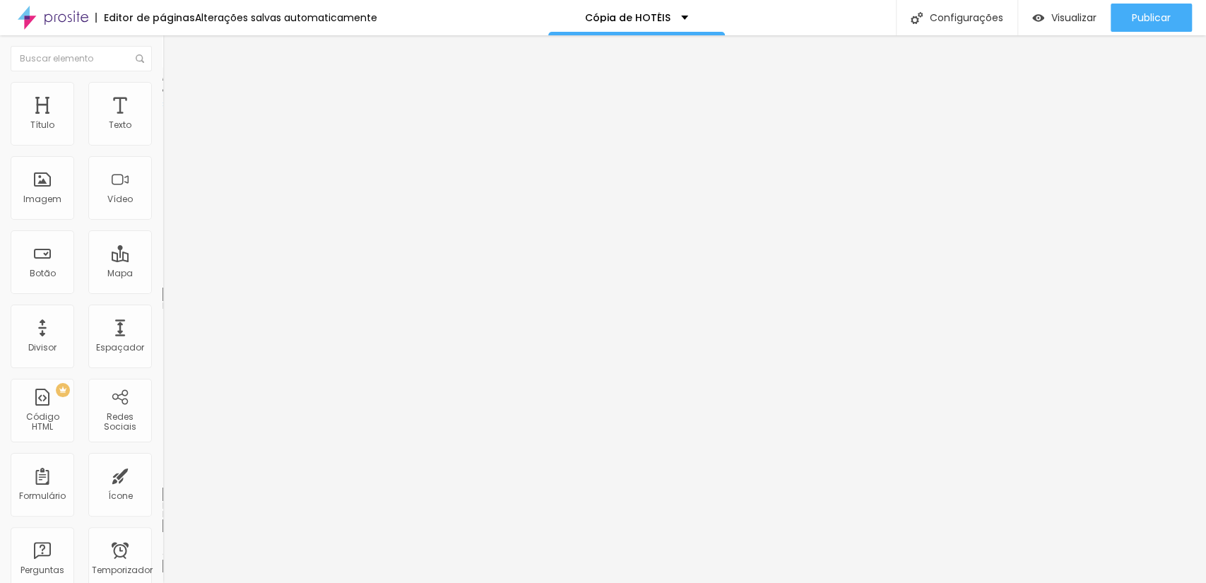
type input "18"
type input "29"
drag, startPoint x: 40, startPoint y: 139, endPoint x: 10, endPoint y: 165, distance: 39.6
click at [163, 274] on input "range" at bounding box center [208, 279] width 91 height 11
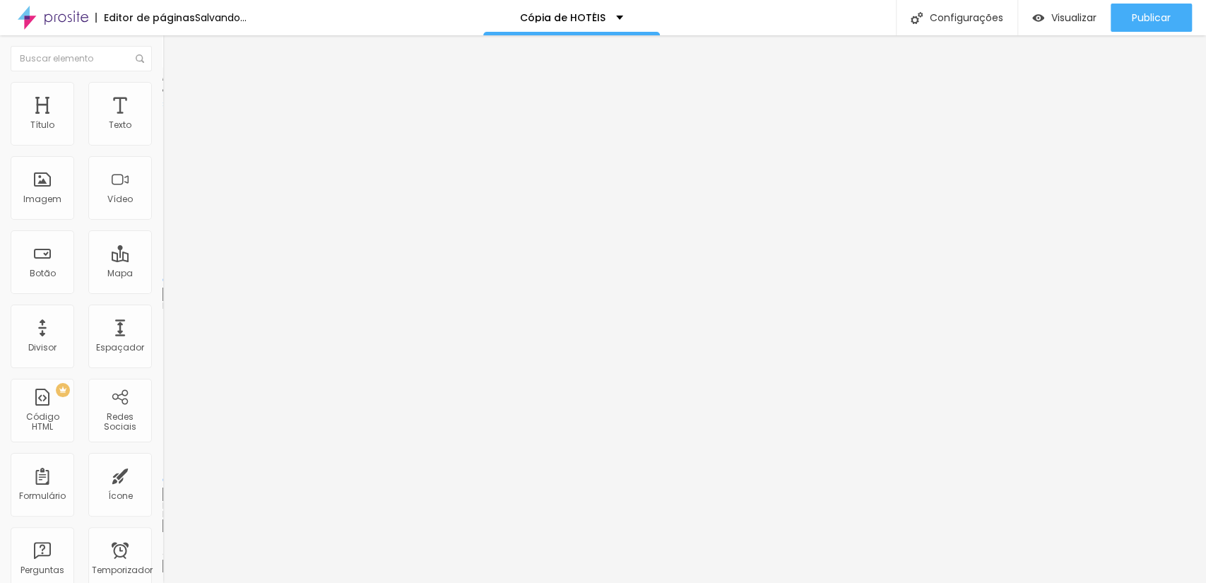
drag, startPoint x: 41, startPoint y: 168, endPoint x: 20, endPoint y: 218, distance: 55.1
click at [163, 474] on input "range" at bounding box center [208, 479] width 91 height 11
click at [163, 180] on div at bounding box center [244, 174] width 163 height 11
click at [175, 96] on font "Estilo" at bounding box center [186, 92] width 22 height 12
click at [163, 96] on li "Avançado" at bounding box center [244, 103] width 163 height 14
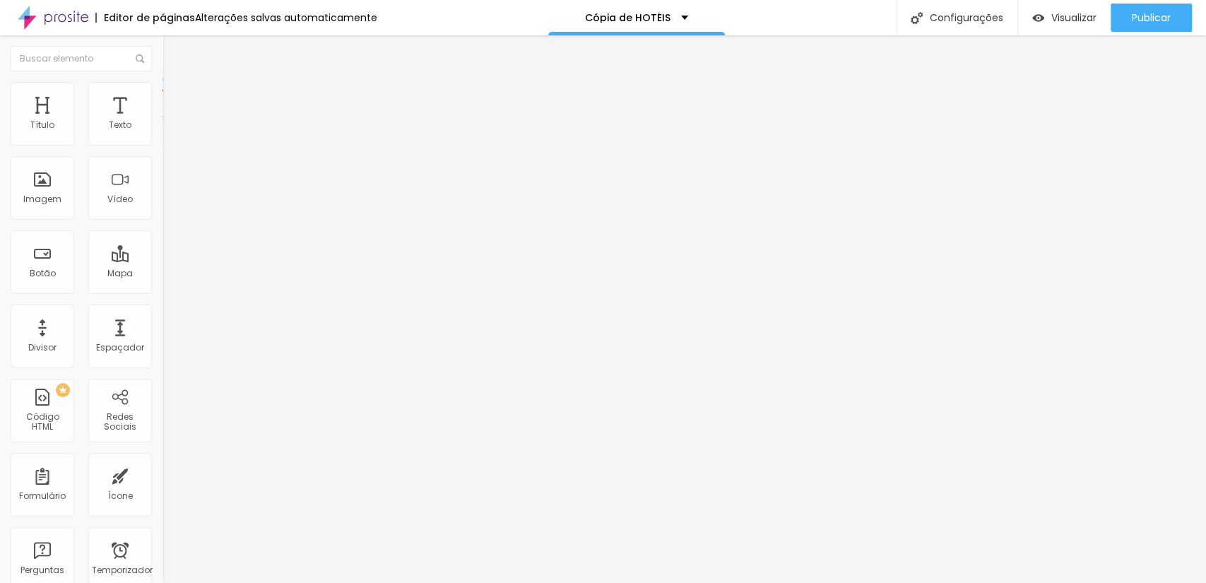
click at [163, 82] on img at bounding box center [169, 88] width 13 height 13
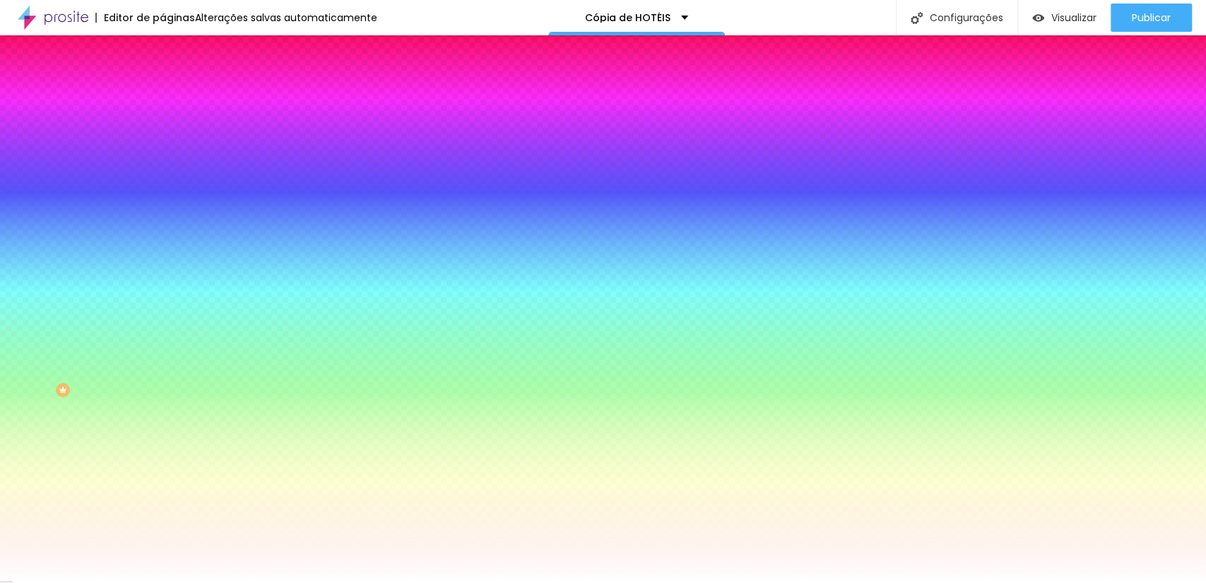
click at [163, 96] on li "Avançado" at bounding box center [244, 103] width 163 height 14
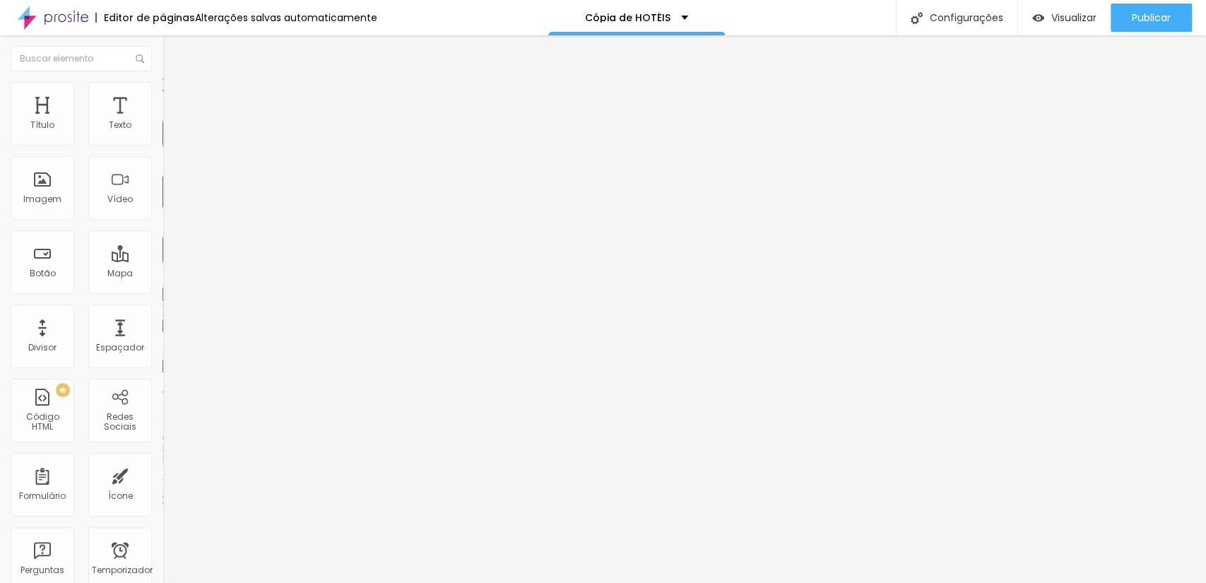
drag, startPoint x: 61, startPoint y: 143, endPoint x: 73, endPoint y: 141, distance: 12.3
click at [163, 274] on div at bounding box center [244, 280] width 163 height 13
drag, startPoint x: 64, startPoint y: 141, endPoint x: 0, endPoint y: 219, distance: 100.9
click at [163, 274] on input "range" at bounding box center [208, 279] width 91 height 11
click at [163, 129] on font "Encaixotado" at bounding box center [190, 123] width 55 height 12
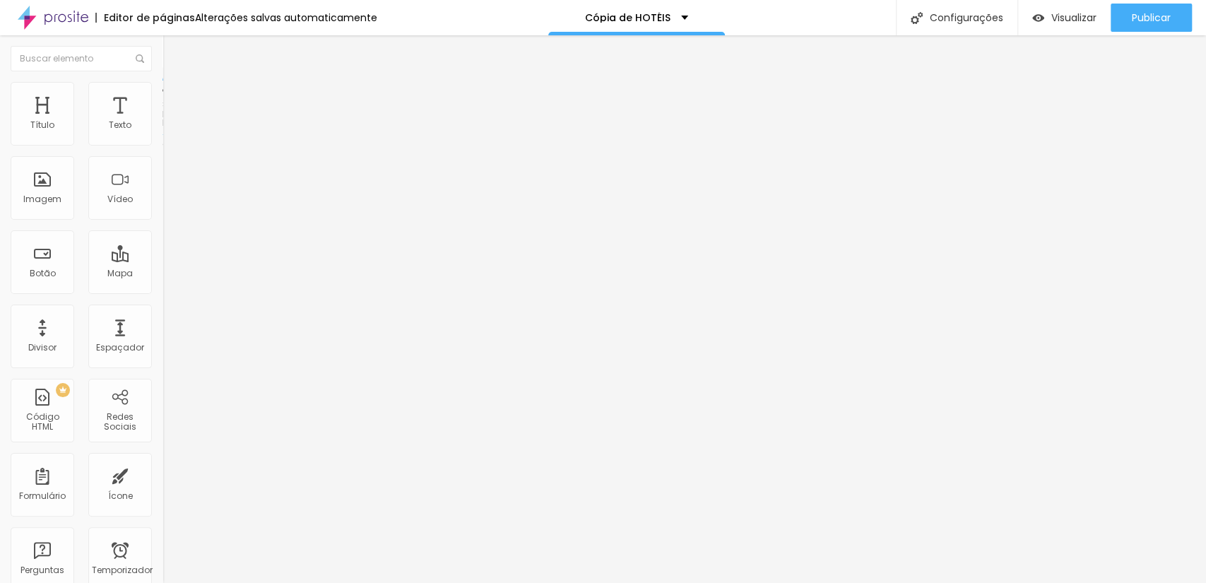
click at [163, 151] on span "Completo" at bounding box center [184, 145] width 43 height 12
click at [163, 129] on span "Encaixotado" at bounding box center [190, 123] width 55 height 12
click at [163, 149] on div "Completo" at bounding box center [244, 145] width 163 height 8
click at [175, 100] on font "Avançado" at bounding box center [198, 106] width 47 height 12
drag, startPoint x: 33, startPoint y: 165, endPoint x: 17, endPoint y: 166, distance: 16.3
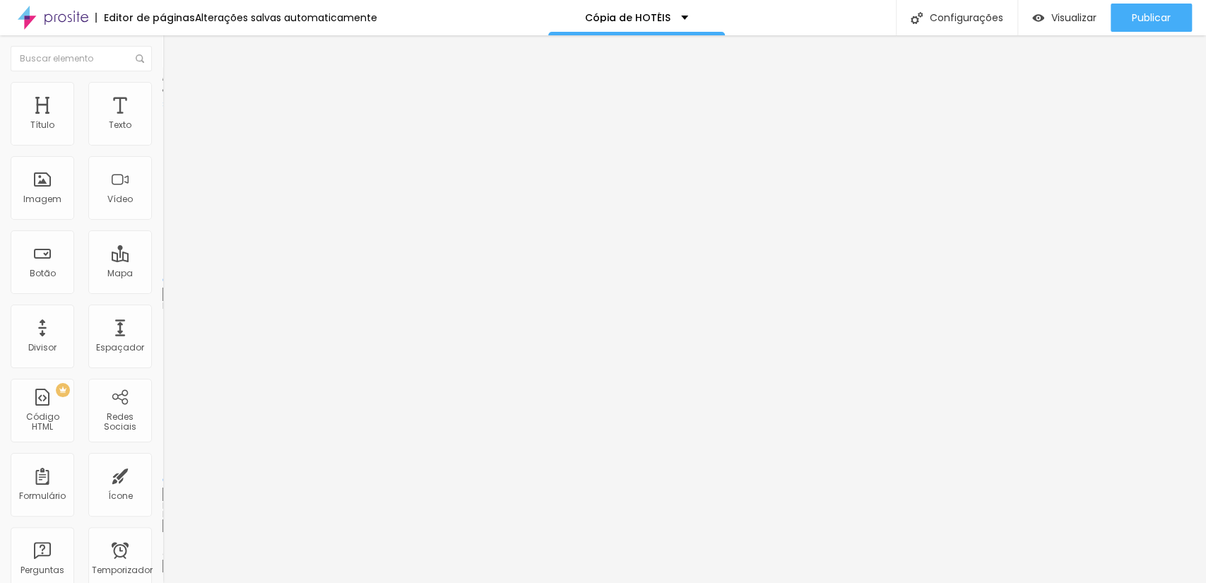
click at [163, 474] on input "range" at bounding box center [208, 479] width 91 height 11
click at [163, 96] on li "Estilo" at bounding box center [244, 89] width 163 height 14
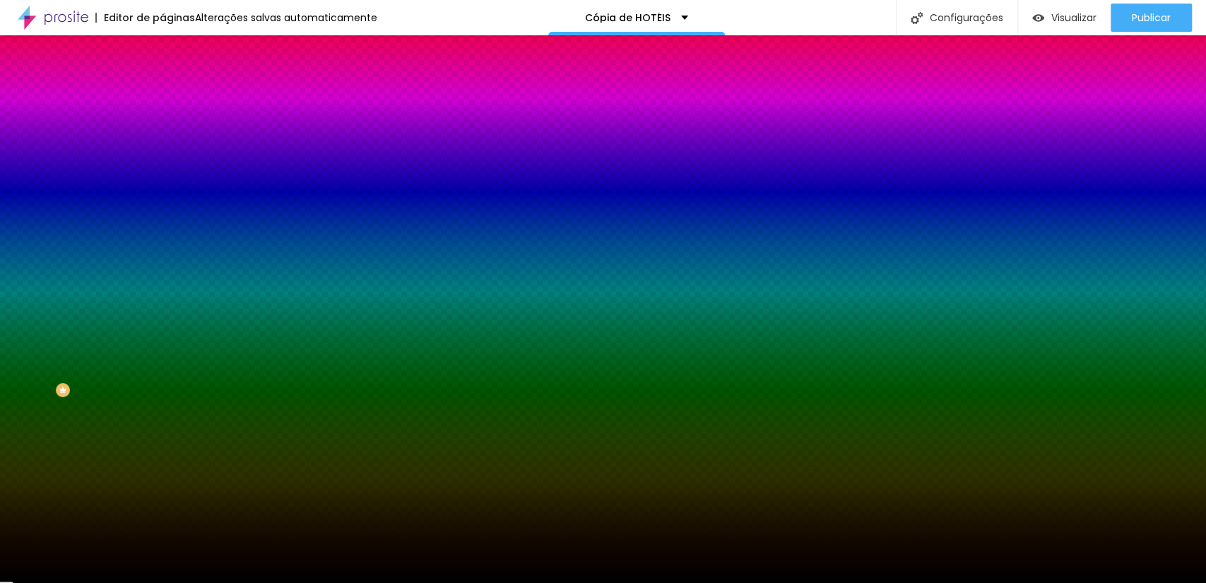
click at [175, 83] on font "Conteúdo" at bounding box center [197, 77] width 44 height 12
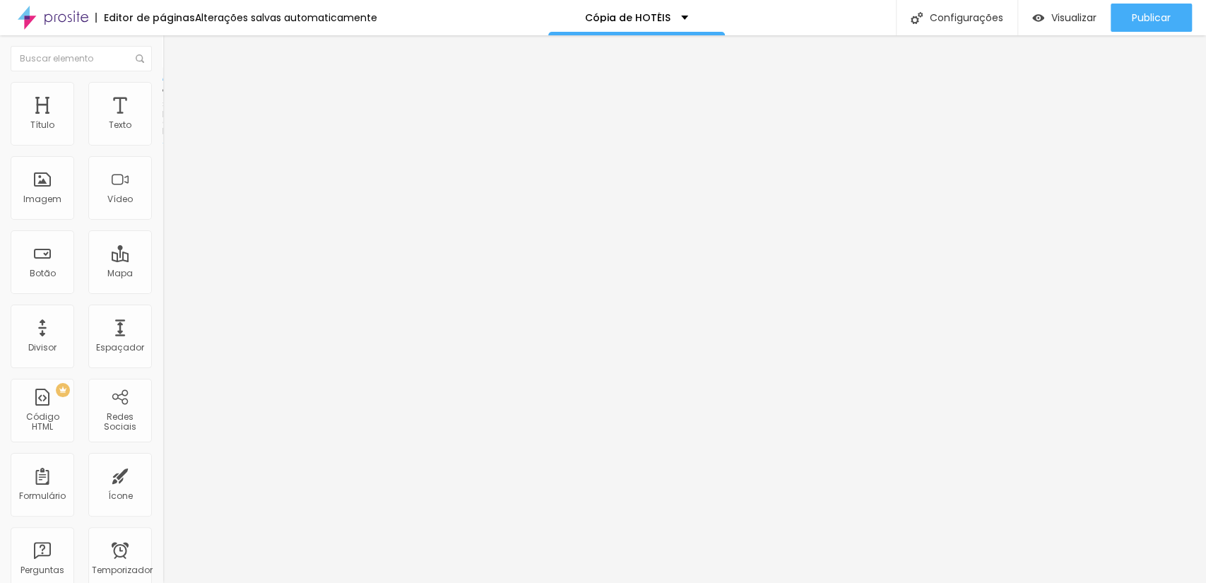
click at [163, 129] on font "Completo" at bounding box center [184, 123] width 43 height 12
click at [163, 149] on div "Modo Completo Encaixotado Completo" at bounding box center [244, 129] width 163 height 39
click at [163, 130] on div "Modo Completo Encaixotado Completo" at bounding box center [244, 129] width 163 height 39
click at [163, 129] on font "Completo" at bounding box center [184, 123] width 43 height 12
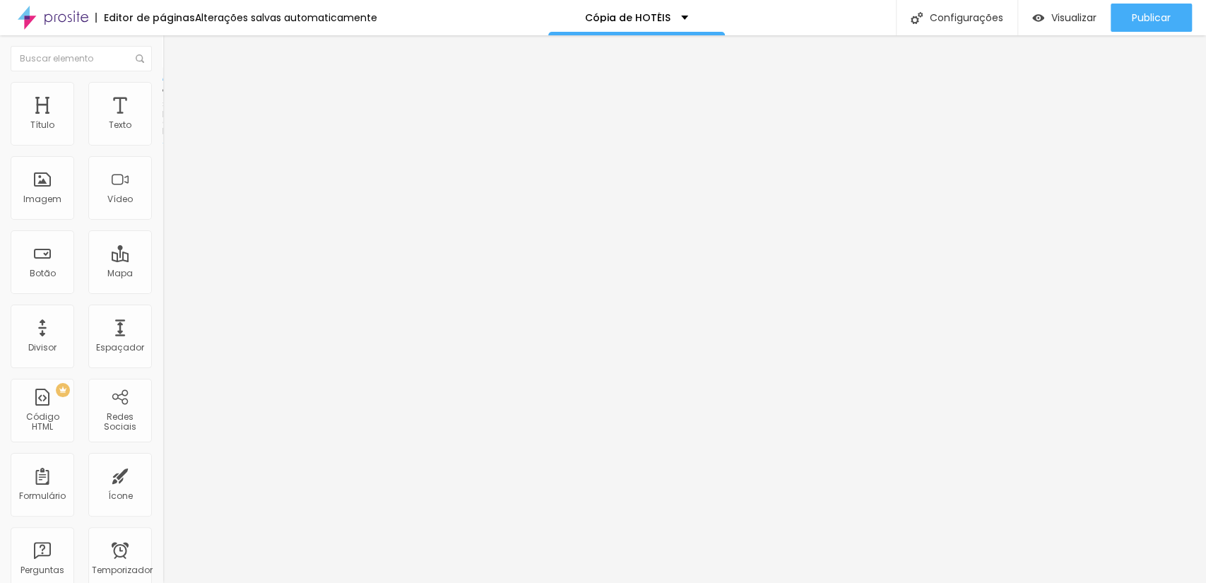
click at [175, 151] on span "Completo" at bounding box center [196, 145] width 43 height 12
click at [46, 196] on font "Imagem" at bounding box center [42, 199] width 38 height 12
click at [171, 122] on font "Trocar imagem" at bounding box center [205, 116] width 69 height 12
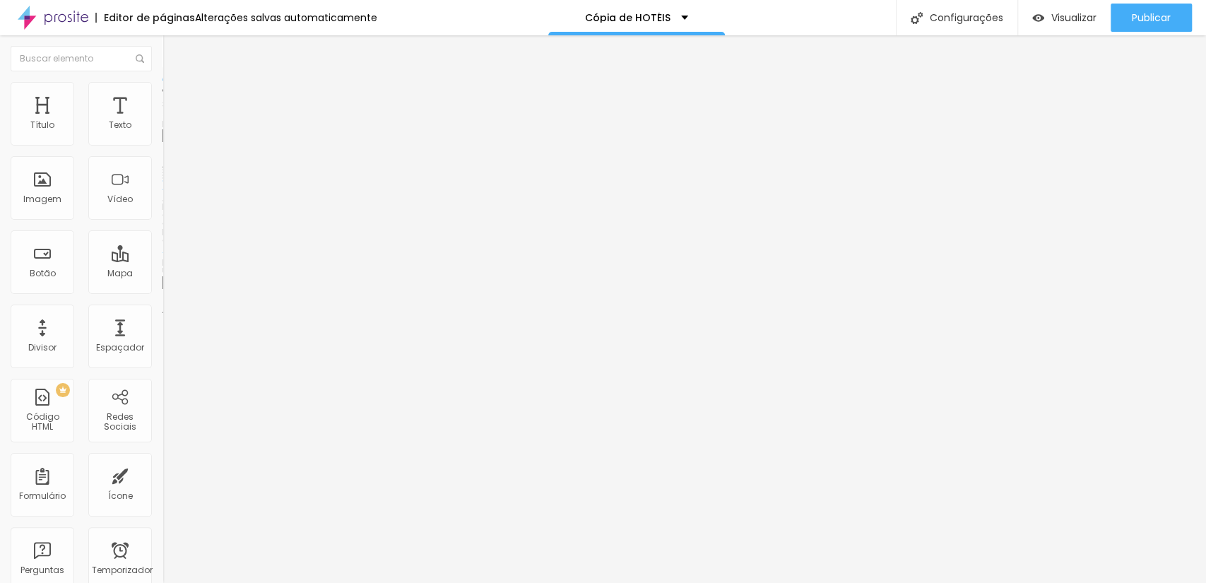
click at [163, 179] on img at bounding box center [168, 174] width 10 height 10
click at [163, 192] on div at bounding box center [244, 185] width 163 height 11
click at [163, 221] on font "Original" at bounding box center [180, 215] width 34 height 12
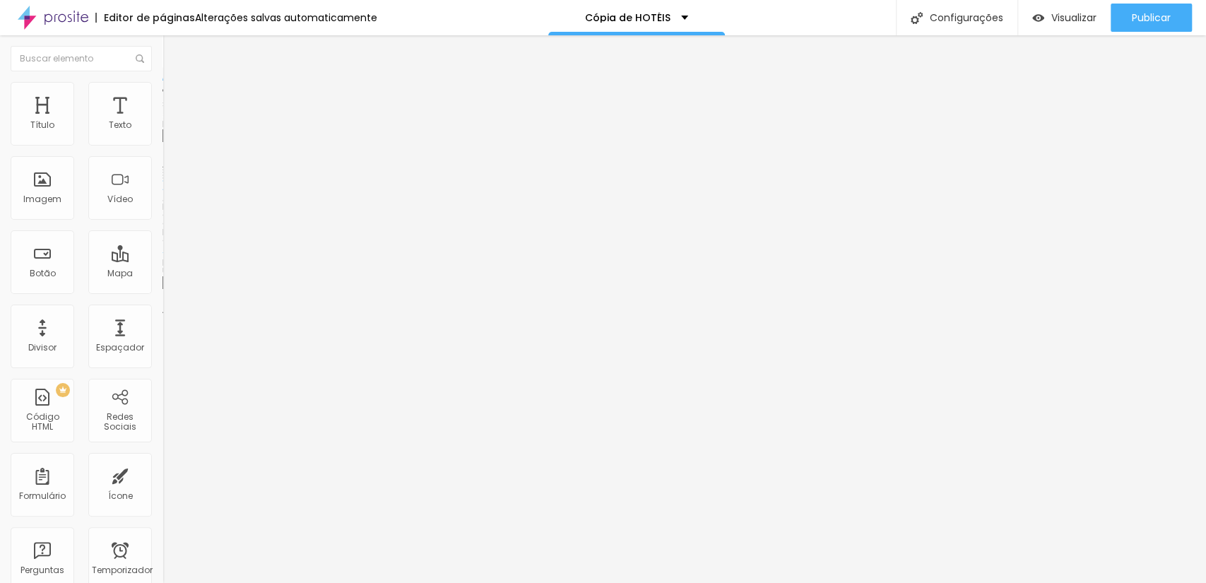
click at [163, 247] on span "Quadrado" at bounding box center [186, 241] width 46 height 12
click at [163, 238] on span "Padrão" at bounding box center [179, 232] width 32 height 12
click at [163, 230] on span "Cinema" at bounding box center [180, 224] width 35 height 12
click at [163, 260] on font "Original" at bounding box center [180, 254] width 34 height 12
click at [163, 94] on li "Estilo" at bounding box center [244, 89] width 163 height 14
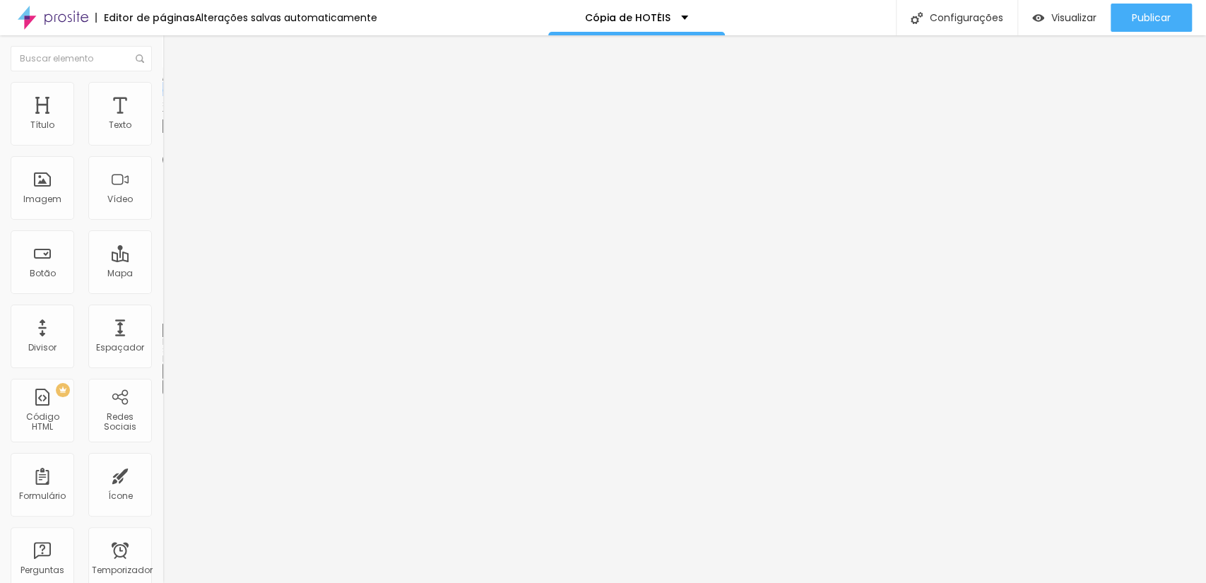
drag, startPoint x: 45, startPoint y: 151, endPoint x: 60, endPoint y: 157, distance: 15.9
click at [163, 145] on input "range" at bounding box center [208, 139] width 91 height 11
drag, startPoint x: 62, startPoint y: 151, endPoint x: 55, endPoint y: 163, distance: 13.9
click at [163, 145] on input "range" at bounding box center [208, 139] width 91 height 11
click at [163, 146] on div "Tamanho 460 px %" at bounding box center [244, 128] width 163 height 36
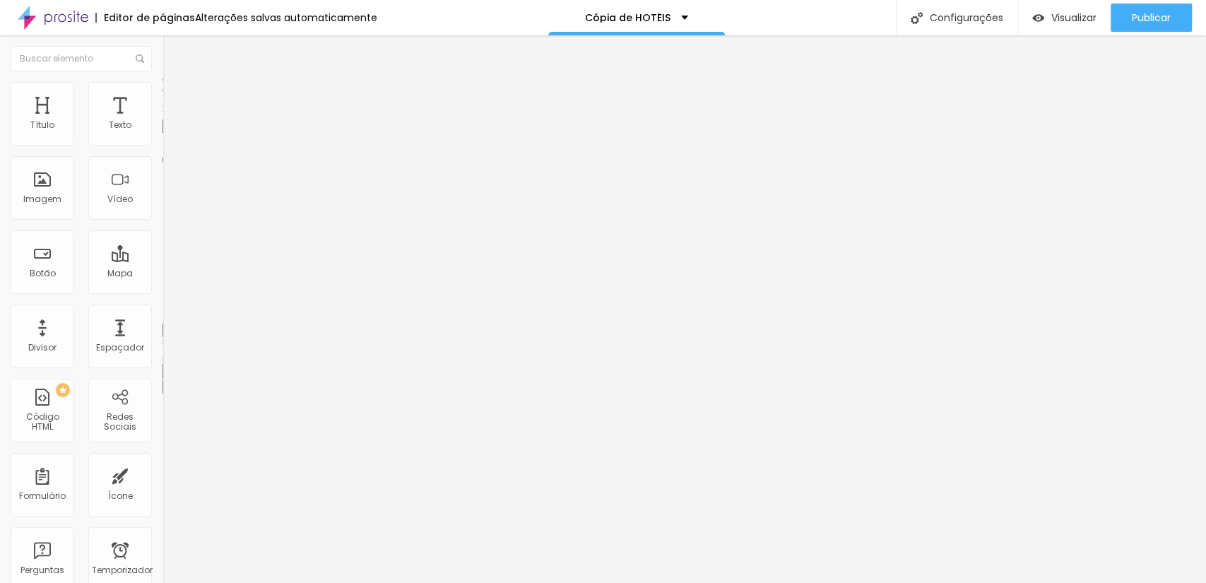
click at [163, 145] on input "range" at bounding box center [208, 139] width 91 height 11
drag, startPoint x: 73, startPoint y: 150, endPoint x: 54, endPoint y: 172, distance: 29.1
click at [163, 145] on input "range" at bounding box center [208, 139] width 91 height 11
click at [163, 96] on img at bounding box center [169, 102] width 13 height 13
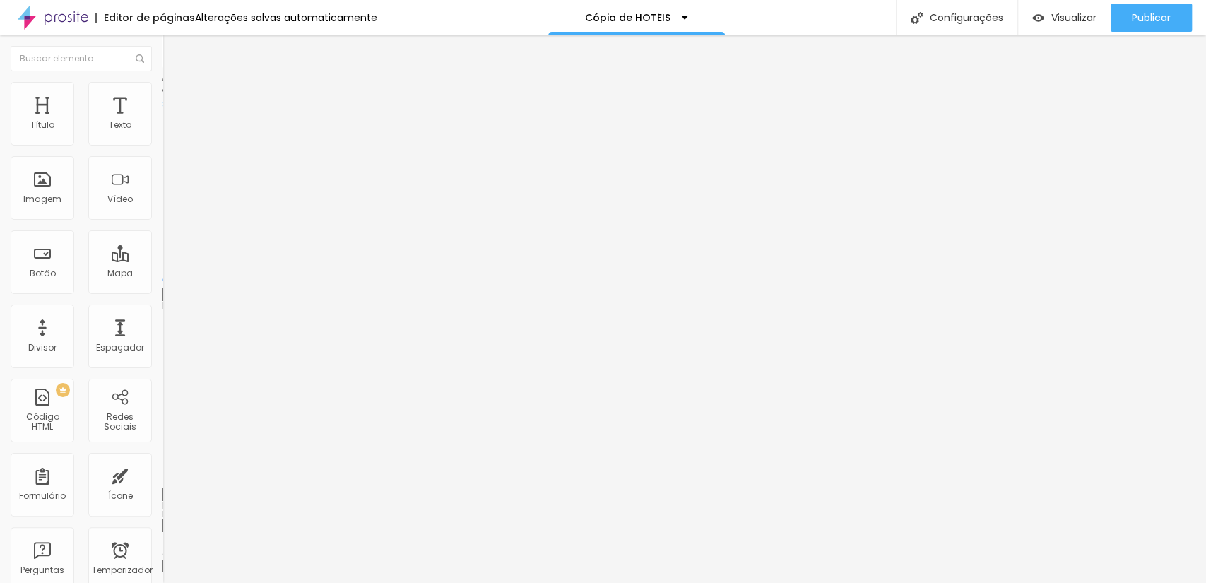
drag, startPoint x: 42, startPoint y: 142, endPoint x: 27, endPoint y: 144, distance: 15.0
click at [163, 274] on input "range" at bounding box center [208, 279] width 91 height 11
click at [163, 474] on input "range" at bounding box center [208, 479] width 91 height 11
click at [163, 274] on input "range" at bounding box center [208, 279] width 91 height 11
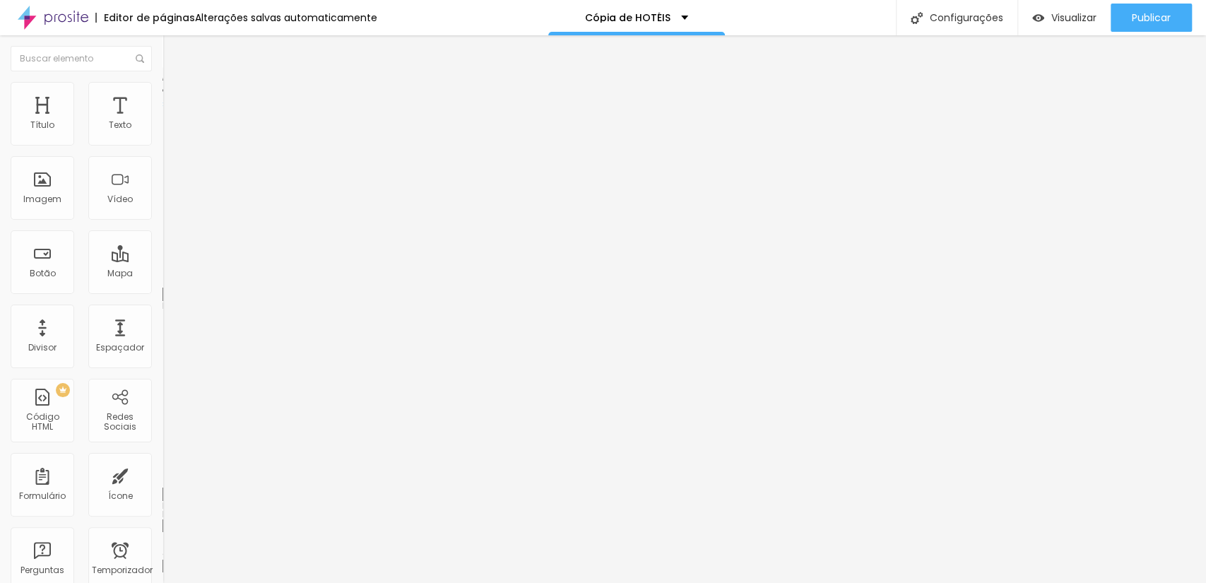
click at [175, 98] on font "Estilo" at bounding box center [186, 92] width 22 height 12
click at [175, 83] on font "Conteúdo" at bounding box center [197, 77] width 44 height 12
click at [163, 129] on font "Completo" at bounding box center [184, 123] width 43 height 12
click at [175, 151] on span "Completo" at bounding box center [196, 145] width 43 height 12
click at [163, 88] on img at bounding box center [169, 88] width 13 height 13
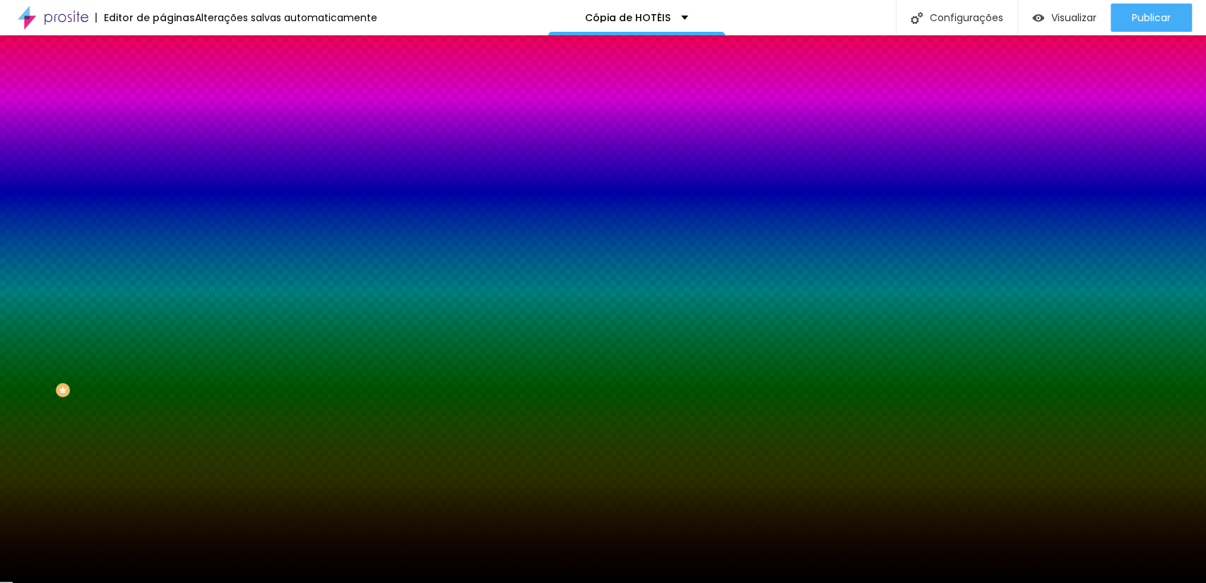
click at [175, 100] on font "Avançado" at bounding box center [198, 106] width 47 height 12
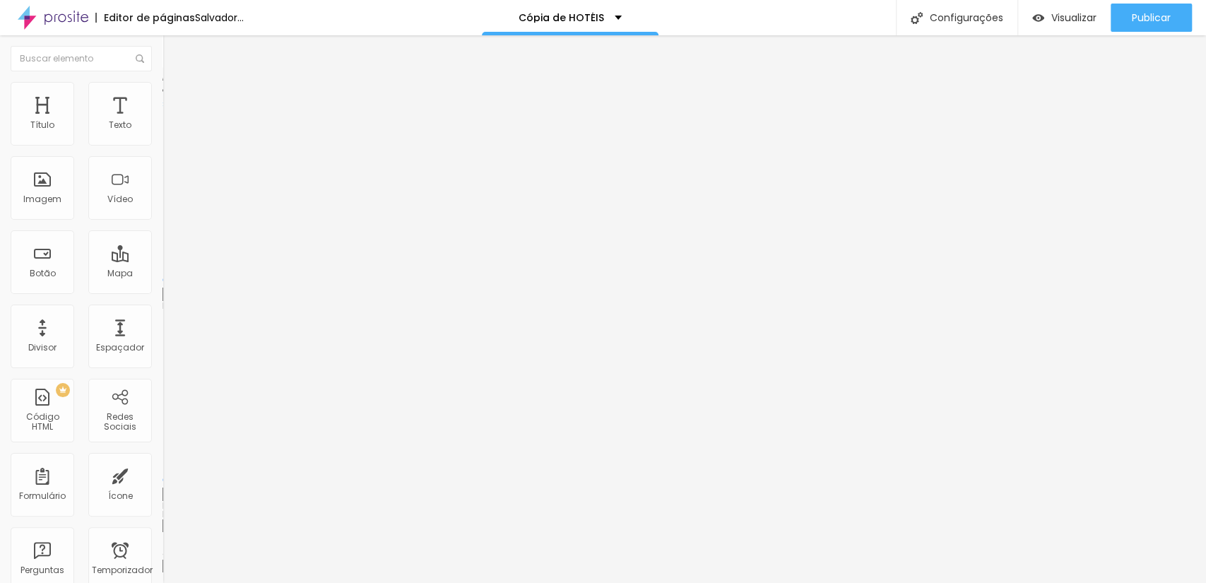
drag, startPoint x: 90, startPoint y: 136, endPoint x: 13, endPoint y: 211, distance: 108.0
click at [163, 274] on input "range" at bounding box center [208, 279] width 91 height 11
click at [163, 96] on img at bounding box center [169, 102] width 13 height 13
drag, startPoint x: 121, startPoint y: 134, endPoint x: 25, endPoint y: 148, distance: 96.5
click at [163, 274] on input "range" at bounding box center [208, 279] width 91 height 11
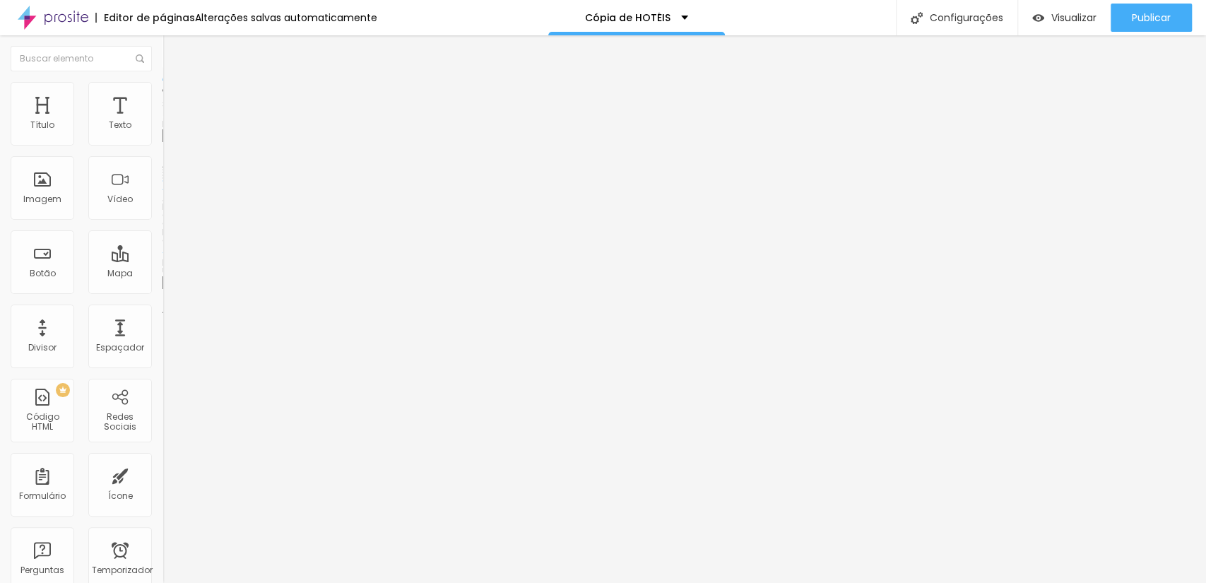
click at [163, 96] on li "Avançado" at bounding box center [244, 103] width 163 height 14
drag, startPoint x: 37, startPoint y: 141, endPoint x: 6, endPoint y: 138, distance: 30.5
click at [163, 274] on input "range" at bounding box center [208, 279] width 91 height 11
drag, startPoint x: 66, startPoint y: 139, endPoint x: 20, endPoint y: 143, distance: 46.1
drag, startPoint x: 35, startPoint y: 142, endPoint x: 95, endPoint y: 137, distance: 60.3
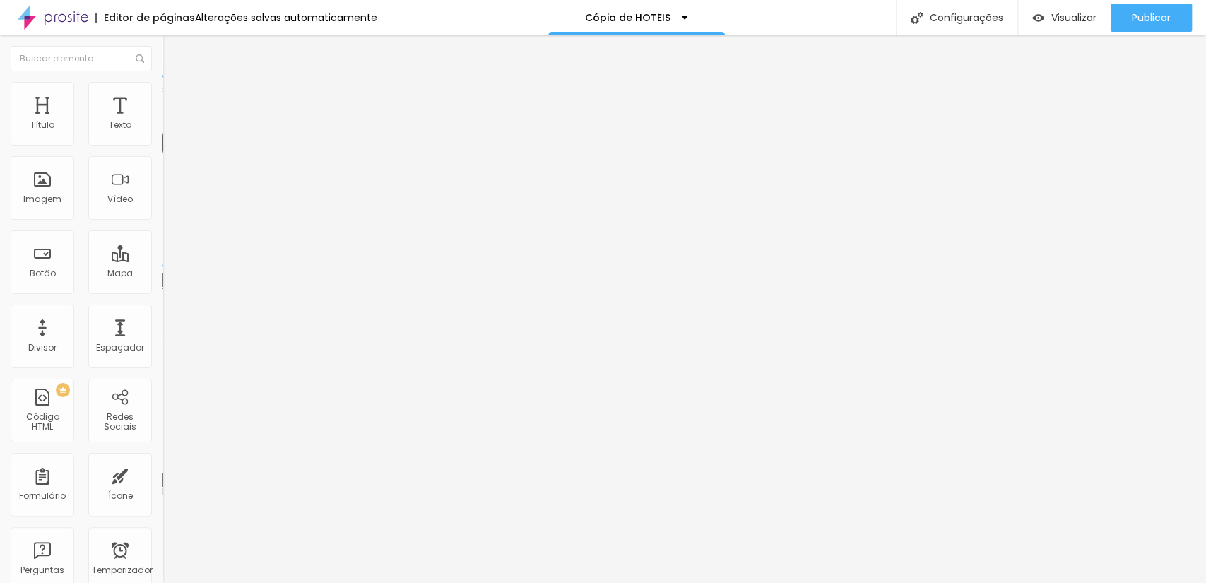
click at [163, 260] on div at bounding box center [244, 266] width 163 height 13
drag, startPoint x: 35, startPoint y: 136, endPoint x: 27, endPoint y: 150, distance: 16.5
click at [163, 260] on input "range" at bounding box center [208, 265] width 91 height 11
click at [163, 460] on input "range" at bounding box center [208, 465] width 91 height 11
drag, startPoint x: 81, startPoint y: 196, endPoint x: 71, endPoint y: 196, distance: 9.9
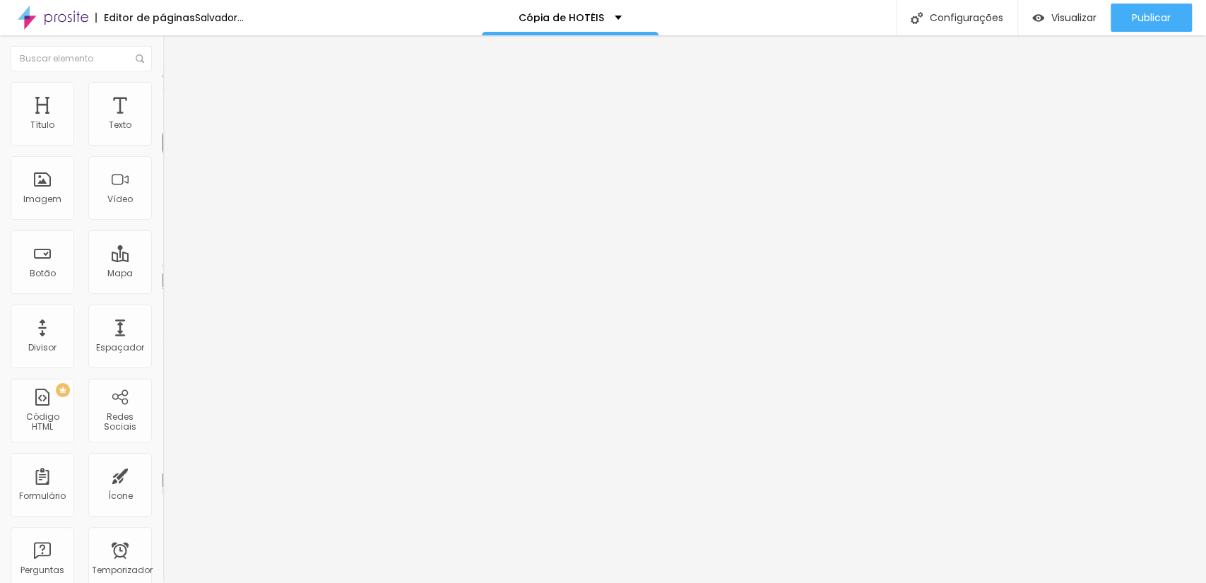
drag, startPoint x: 29, startPoint y: 221, endPoint x: 0, endPoint y: 242, distance: 35.5
click at [163, 96] on li "Avançado" at bounding box center [244, 103] width 163 height 14
drag, startPoint x: 38, startPoint y: 163, endPoint x: 35, endPoint y: 149, distance: 13.9
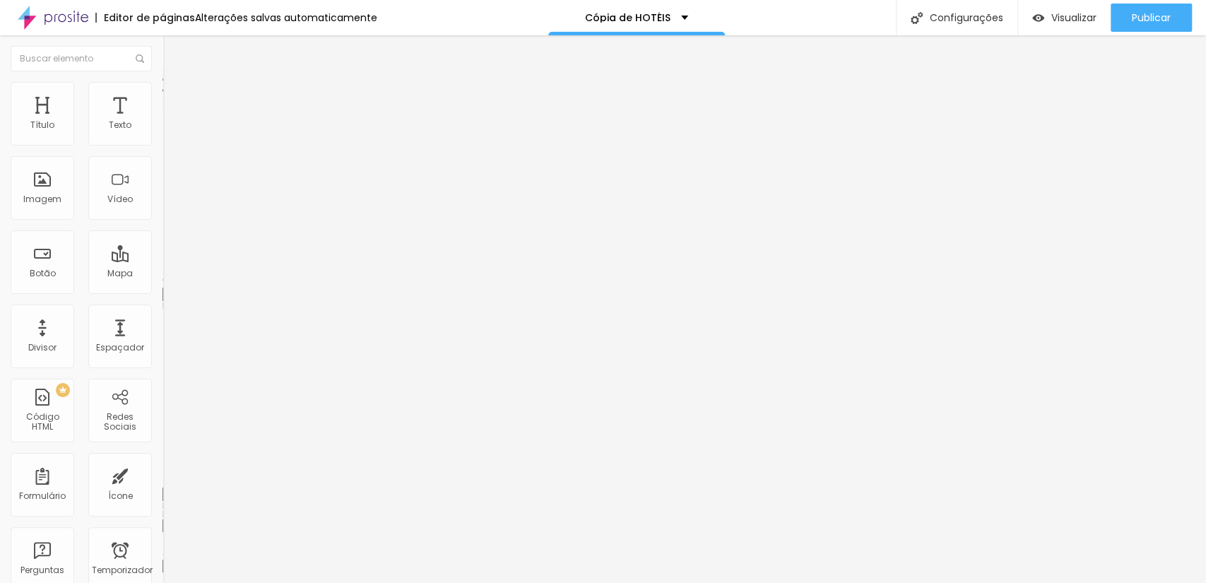
click at [163, 474] on input "range" at bounding box center [208, 479] width 91 height 11
click at [163, 274] on div at bounding box center [244, 280] width 163 height 13
drag, startPoint x: 35, startPoint y: 134, endPoint x: 69, endPoint y: 129, distance: 35.1
click at [163, 274] on input "range" at bounding box center [208, 279] width 91 height 11
click at [163, 129] on img at bounding box center [168, 124] width 10 height 10
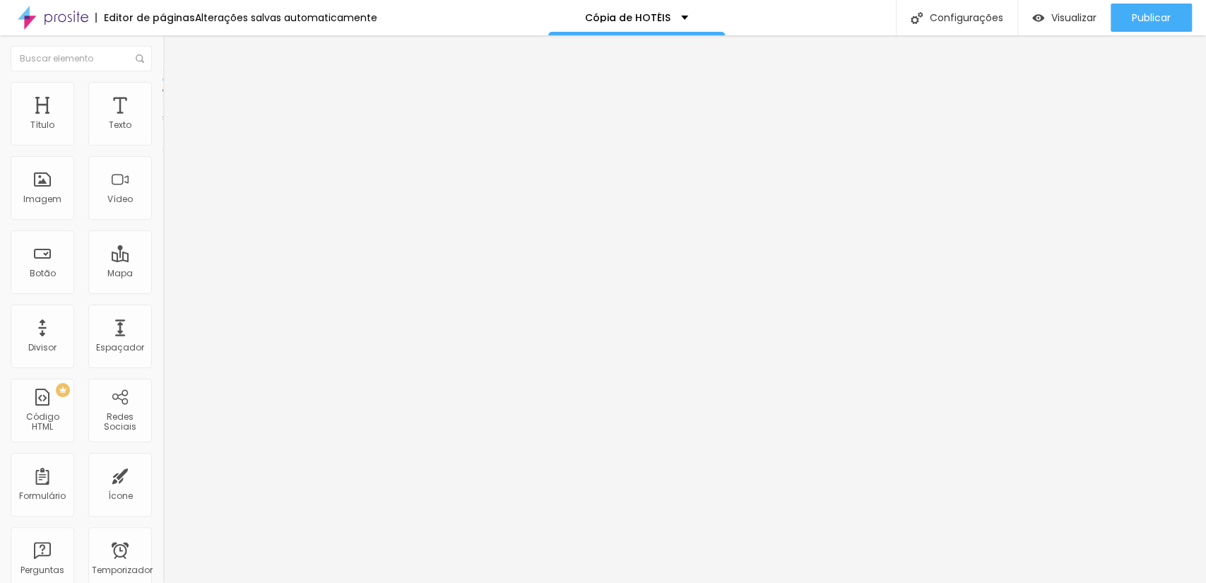
click at [163, 140] on img at bounding box center [168, 135] width 10 height 10
click at [163, 143] on img at bounding box center [168, 146] width 10 height 10
click at [163, 95] on ul "Conteúdo Estilo Avançado" at bounding box center [244, 89] width 163 height 42
click at [175, 97] on font "Estilo" at bounding box center [186, 92] width 22 height 12
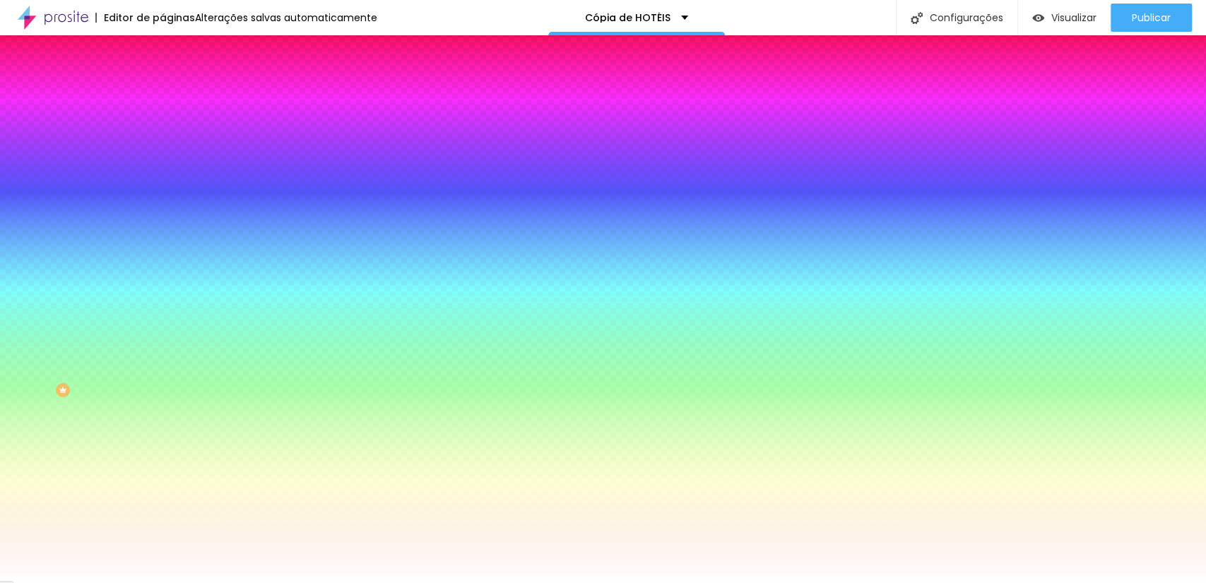
click at [163, 96] on img at bounding box center [169, 102] width 13 height 13
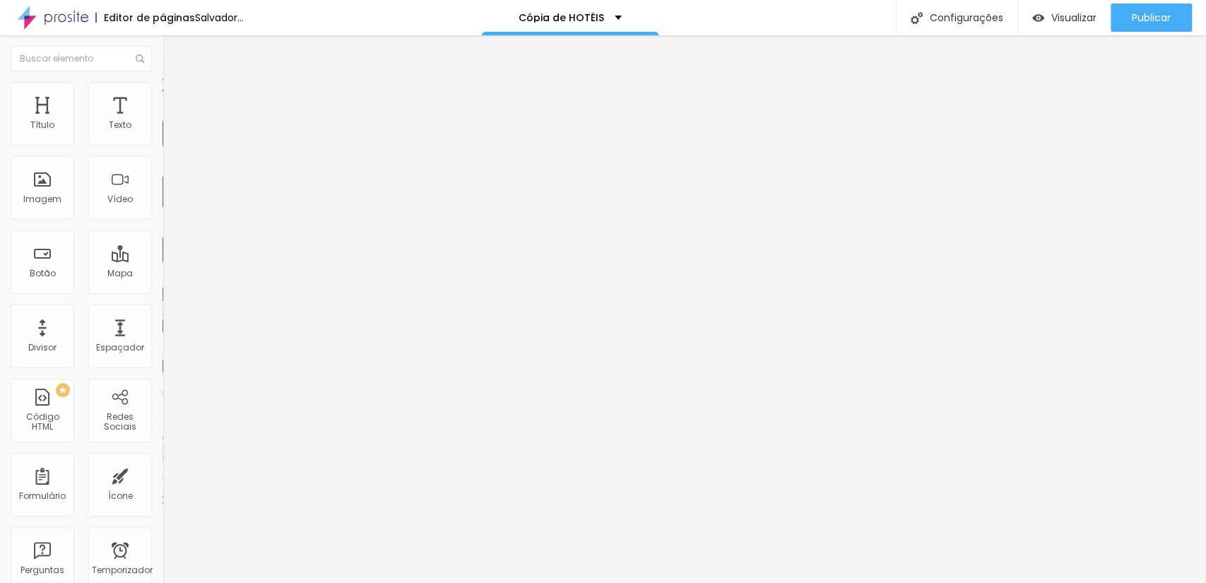
drag, startPoint x: 52, startPoint y: 140, endPoint x: 96, endPoint y: 129, distance: 45.1
click at [163, 274] on input "range" at bounding box center [208, 279] width 91 height 11
click at [163, 274] on div at bounding box center [244, 280] width 163 height 13
drag, startPoint x: 102, startPoint y: 138, endPoint x: 0, endPoint y: 155, distance: 103.3
click at [163, 274] on input "range" at bounding box center [208, 279] width 91 height 11
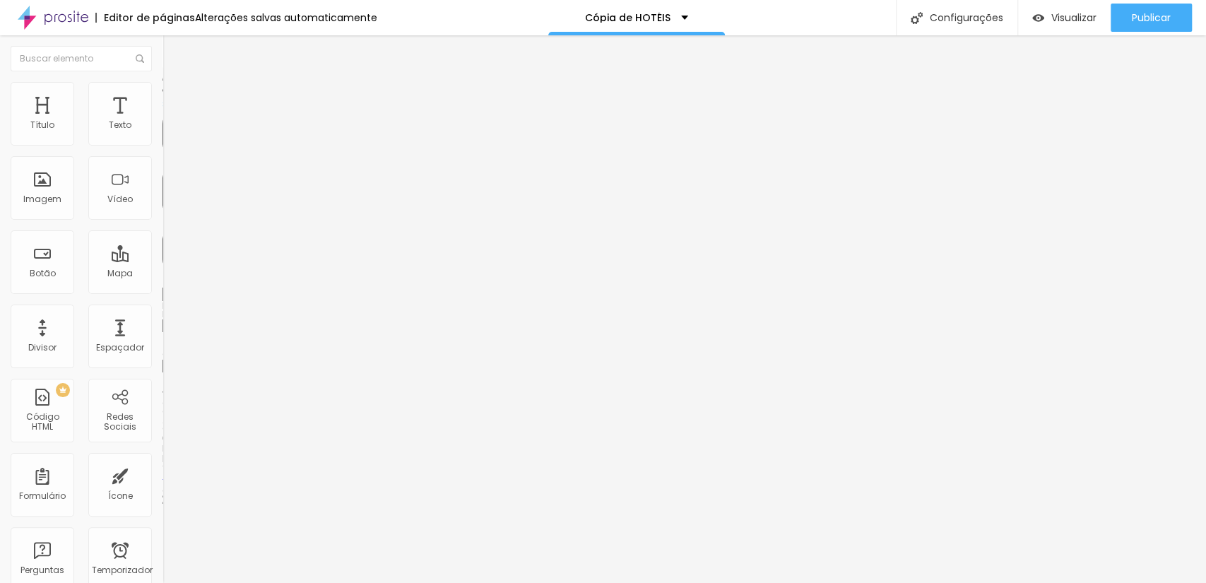
drag, startPoint x: 28, startPoint y: 136, endPoint x: 147, endPoint y: 122, distance: 119.6
click at [163, 274] on input "range" at bounding box center [208, 279] width 91 height 11
click at [163, 82] on li "Conteúdo" at bounding box center [244, 75] width 163 height 14
click at [163, 140] on img at bounding box center [168, 135] width 10 height 10
click at [175, 100] on font "Avançado" at bounding box center [198, 106] width 47 height 12
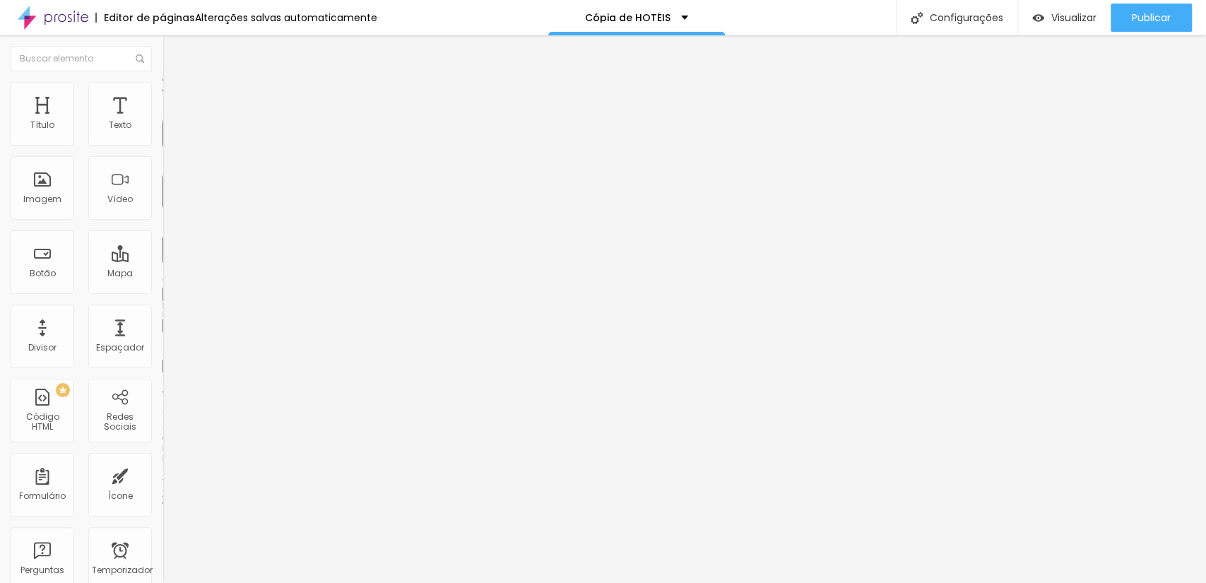
drag, startPoint x: 100, startPoint y: 142, endPoint x: 3, endPoint y: 175, distance: 102.1
click at [163, 274] on input "range" at bounding box center [208, 279] width 91 height 11
click at [163, 88] on li "Estilo" at bounding box center [244, 89] width 163 height 14
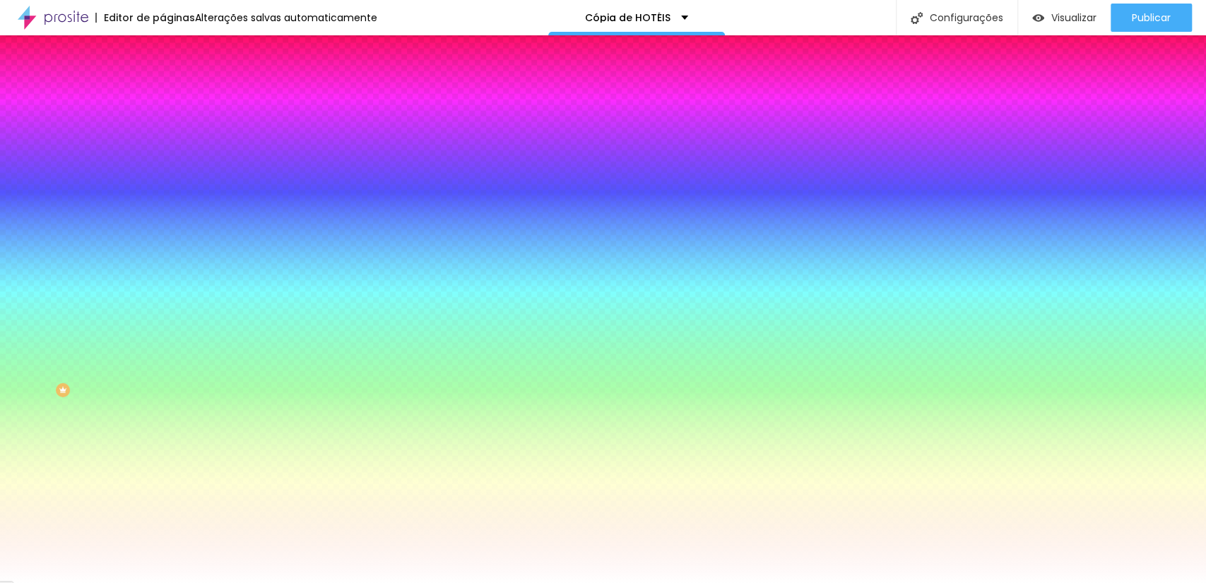
click at [163, 96] on li "Avançado" at bounding box center [244, 103] width 163 height 14
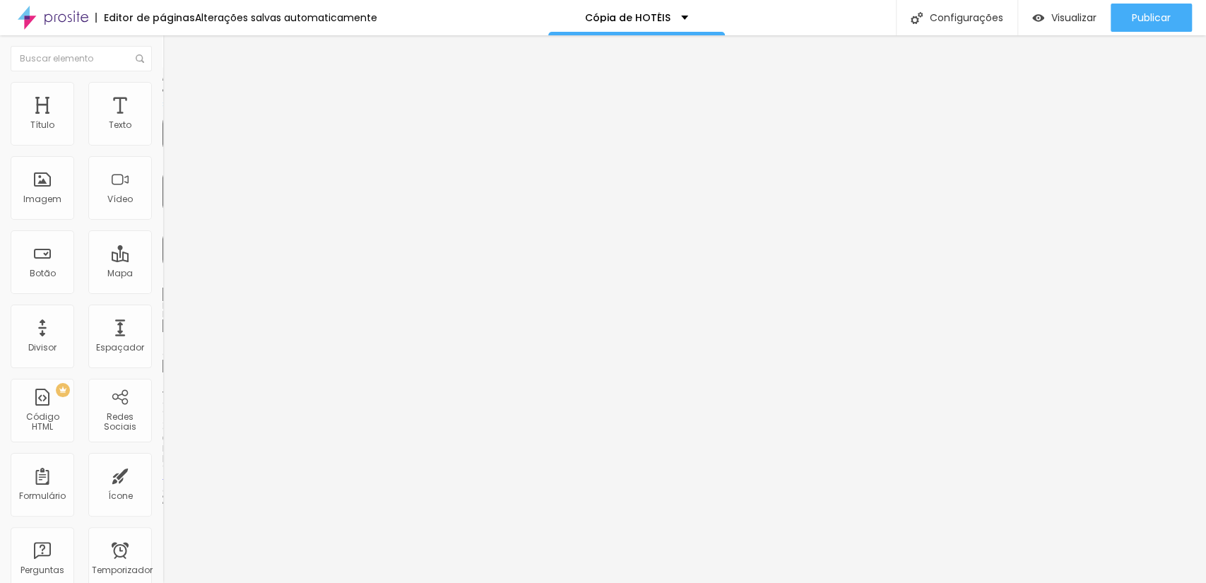
drag, startPoint x: 32, startPoint y: 139, endPoint x: 73, endPoint y: 139, distance: 41.0
click at [163, 274] on input "range" at bounding box center [208, 279] width 91 height 11
click at [171, 122] on font "Trocar imagem" at bounding box center [205, 116] width 69 height 12
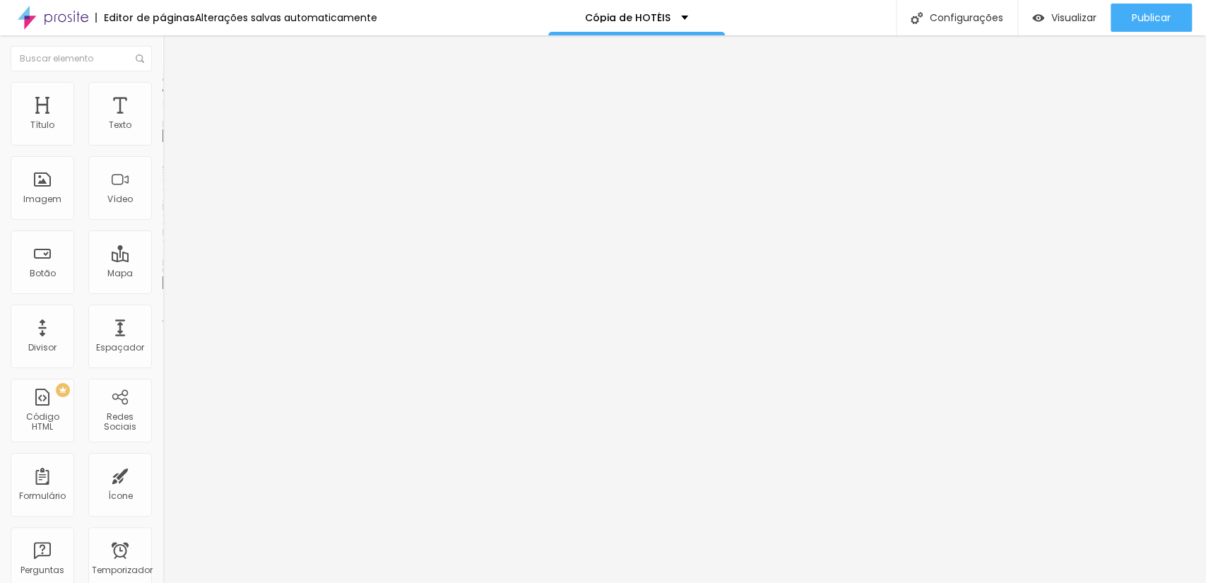
click at [171, 122] on font "Trocar imagem" at bounding box center [205, 116] width 69 height 12
click at [32, 212] on div "Imagem" at bounding box center [43, 188] width 64 height 64
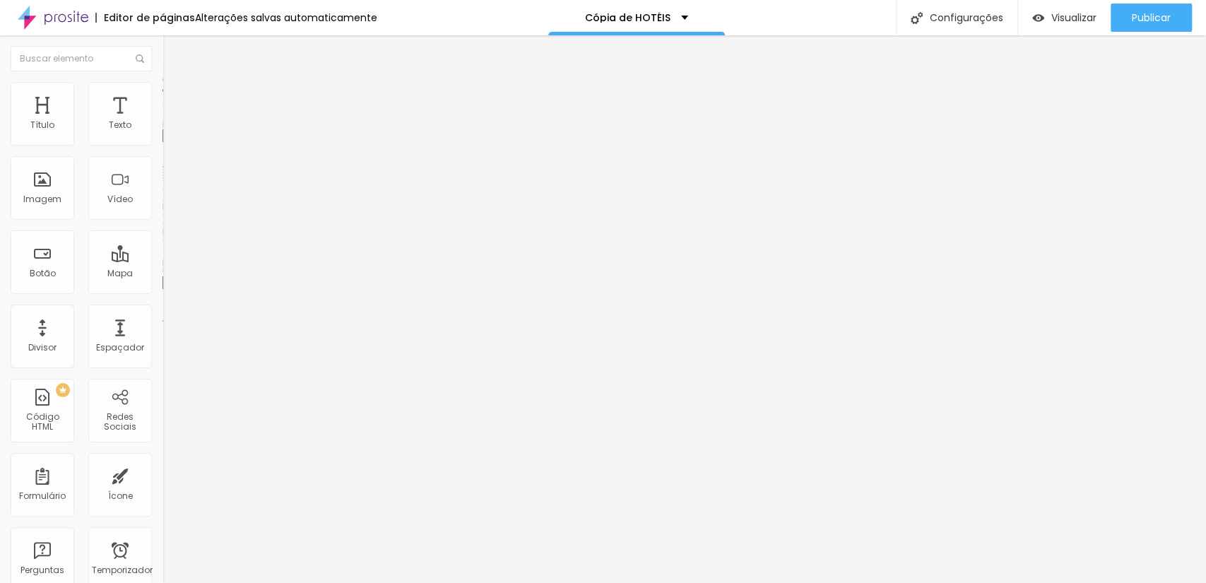
click at [171, 122] on font "Trocar imagem" at bounding box center [205, 116] width 69 height 12
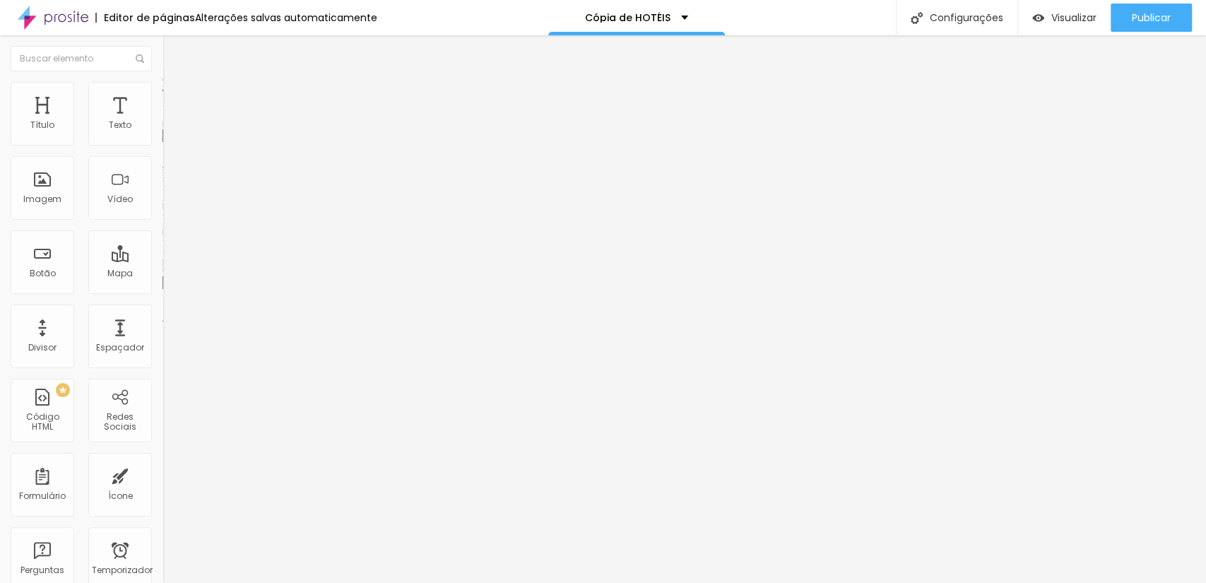
click at [163, 120] on div "Trocar imagem" at bounding box center [244, 115] width 163 height 10
click at [163, 122] on span "Trocar imagem" at bounding box center [201, 116] width 77 height 12
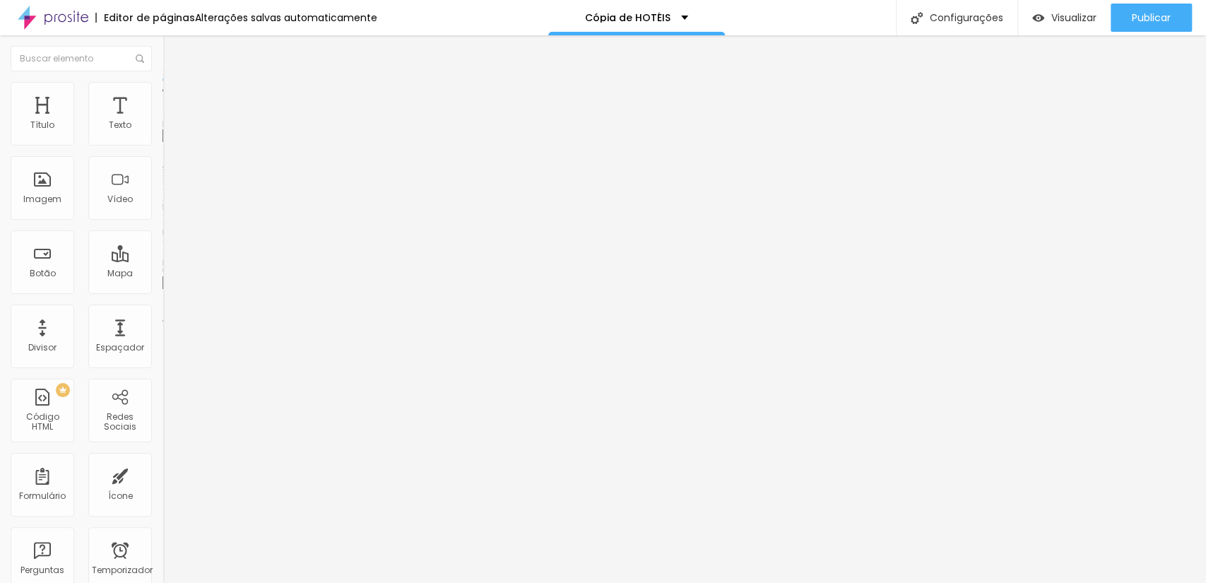
click at [171, 122] on font "Trocar imagem" at bounding box center [205, 116] width 69 height 12
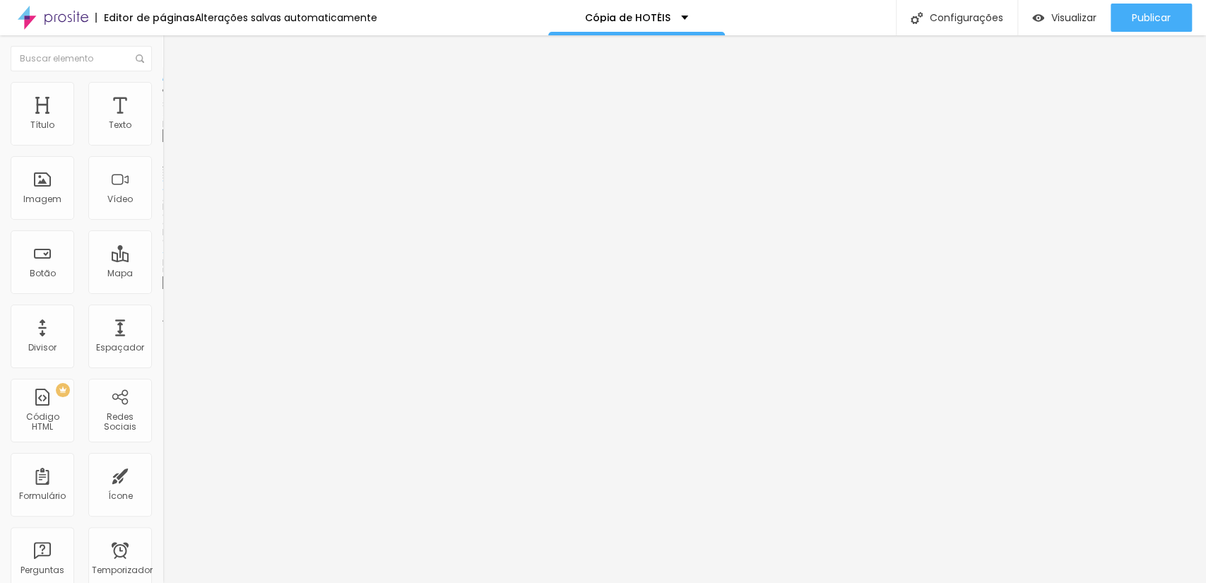
click at [163, 122] on span "Trocar imagem" at bounding box center [201, 116] width 77 height 12
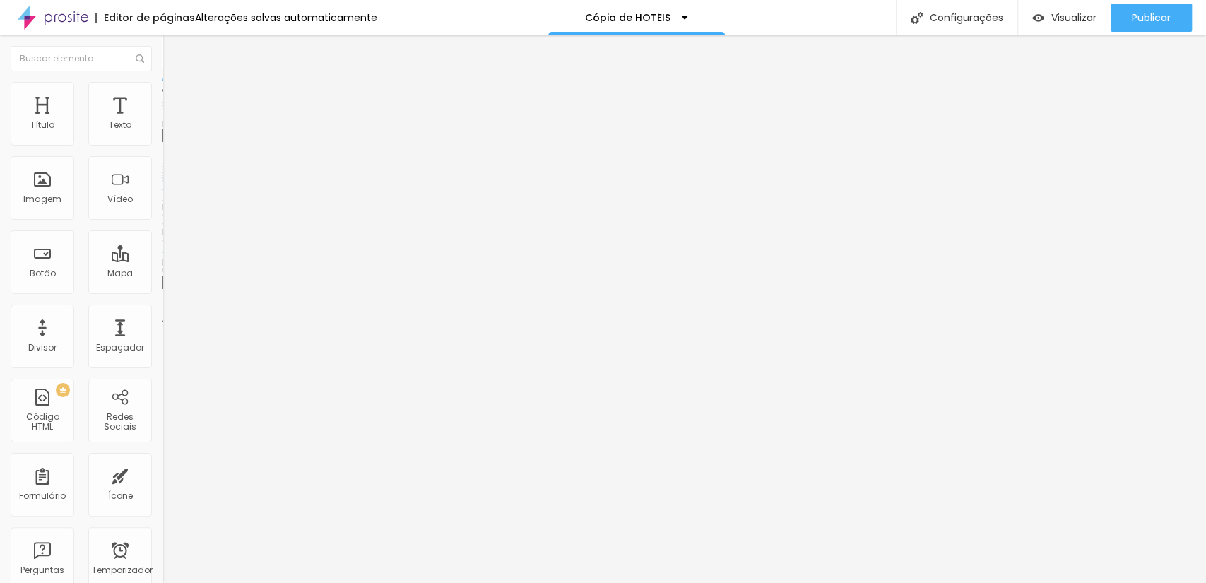
click at [171, 122] on font "Trocar imagem" at bounding box center [205, 116] width 69 height 12
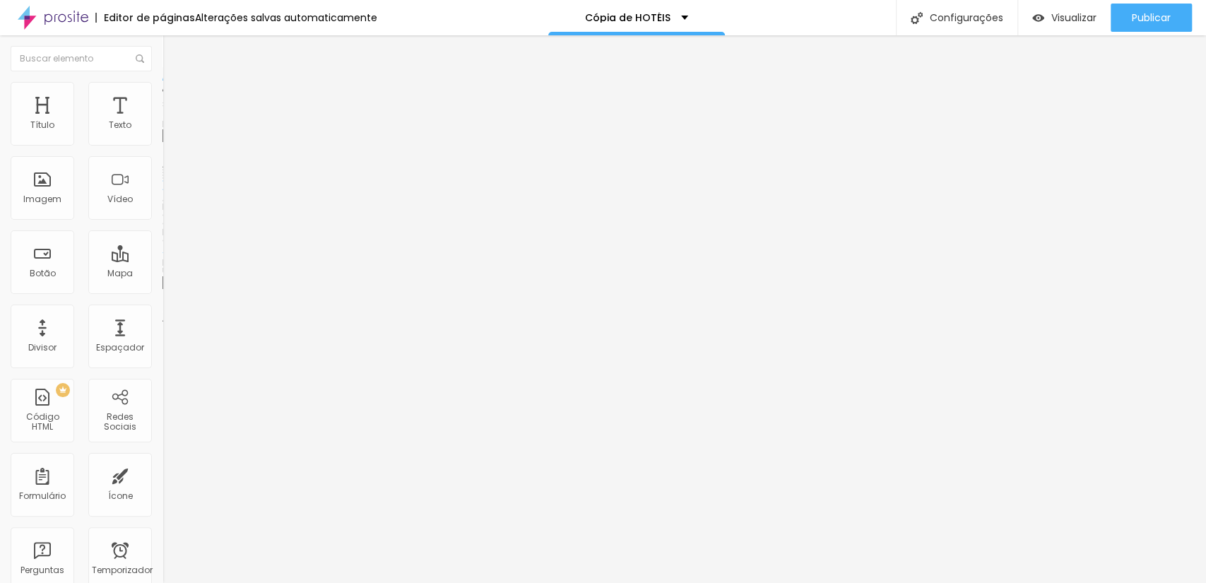
scroll to position [418, 0]
click at [163, 120] on div "Trocar imagem" at bounding box center [244, 115] width 163 height 10
click at [171, 122] on font "Trocar imagem" at bounding box center [205, 116] width 69 height 12
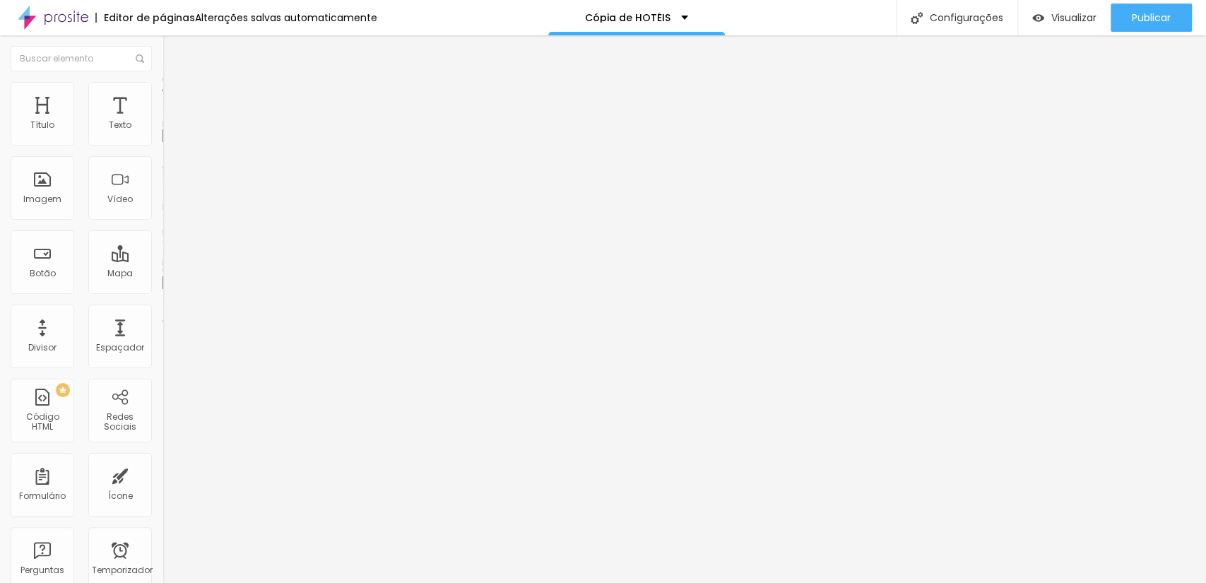
click at [171, 122] on font "Trocar imagem" at bounding box center [205, 116] width 69 height 12
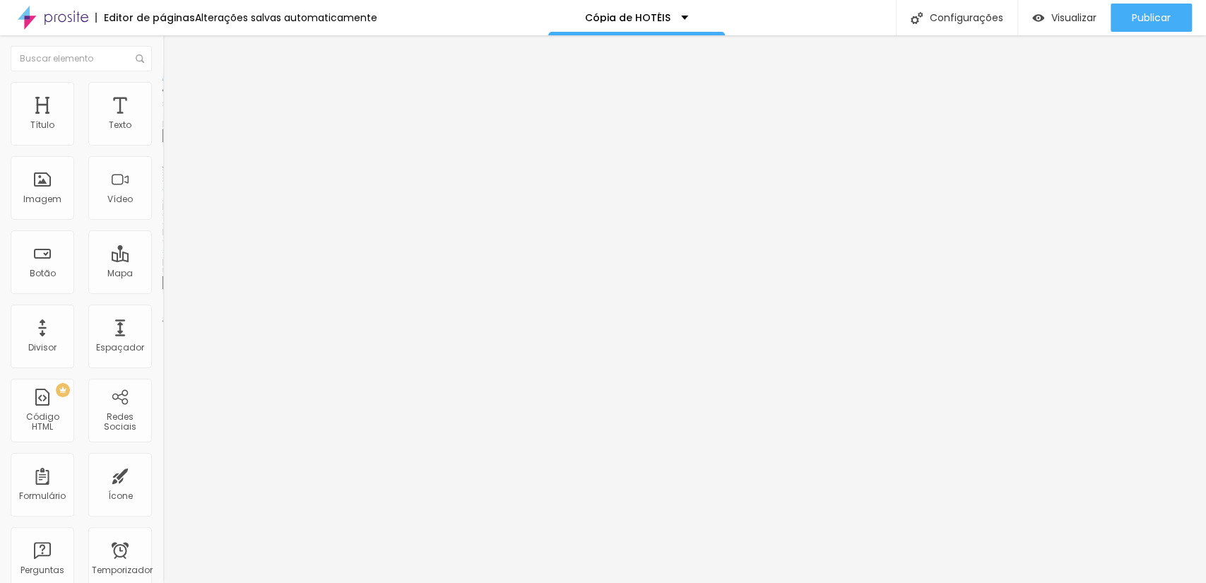
click at [163, 122] on span "Trocar imagem" at bounding box center [201, 116] width 77 height 12
click at [171, 122] on font "Trocar imagem" at bounding box center [205, 116] width 69 height 12
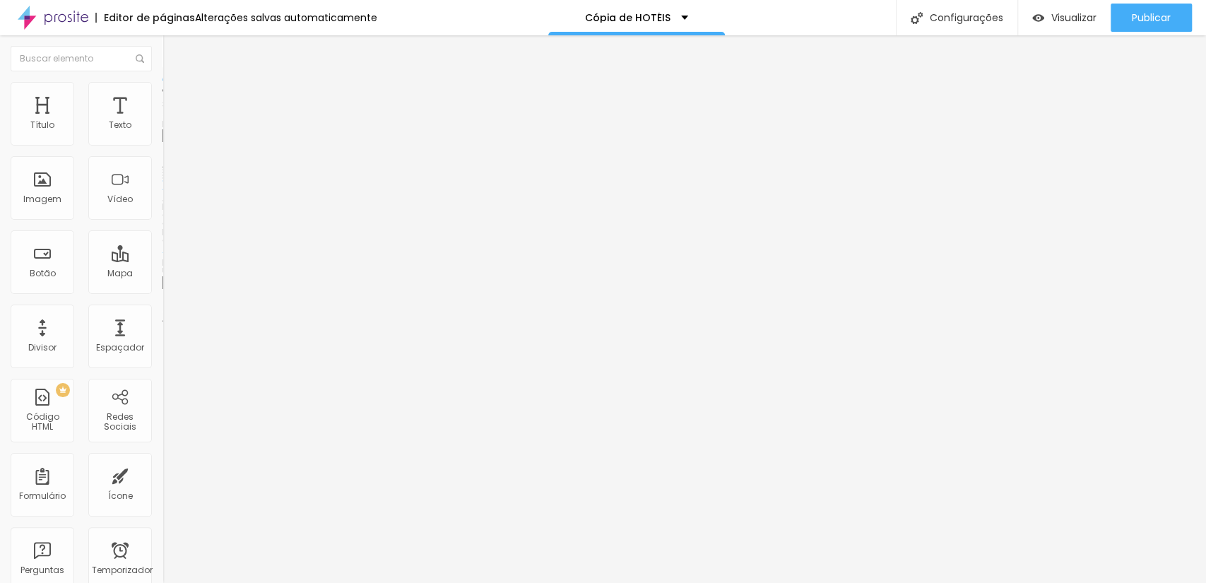
click at [171, 122] on font "Trocar imagem" at bounding box center [205, 116] width 69 height 12
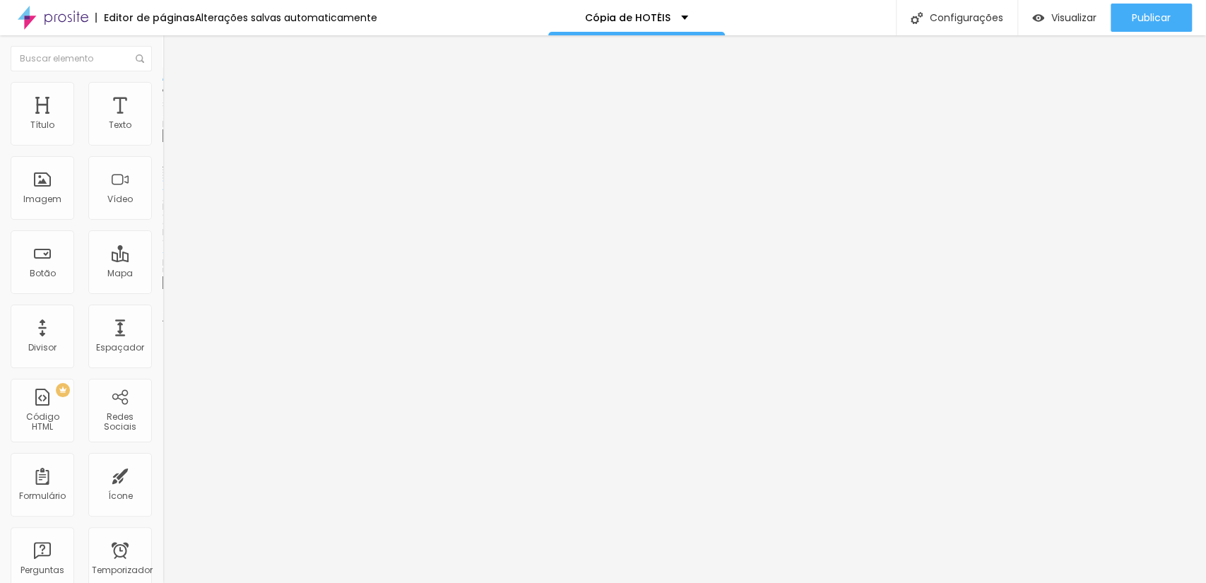
click at [163, 122] on span "Trocar imagem" at bounding box center [201, 116] width 77 height 12
click at [171, 122] on font "Trocar imagem" at bounding box center [205, 116] width 69 height 12
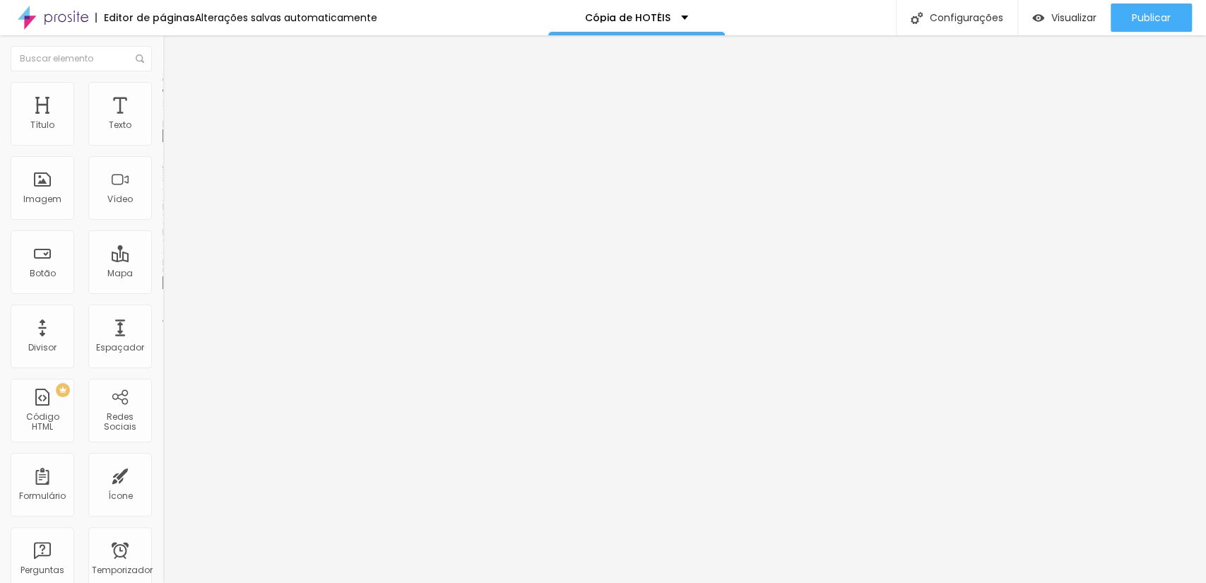
scroll to position [314, 0]
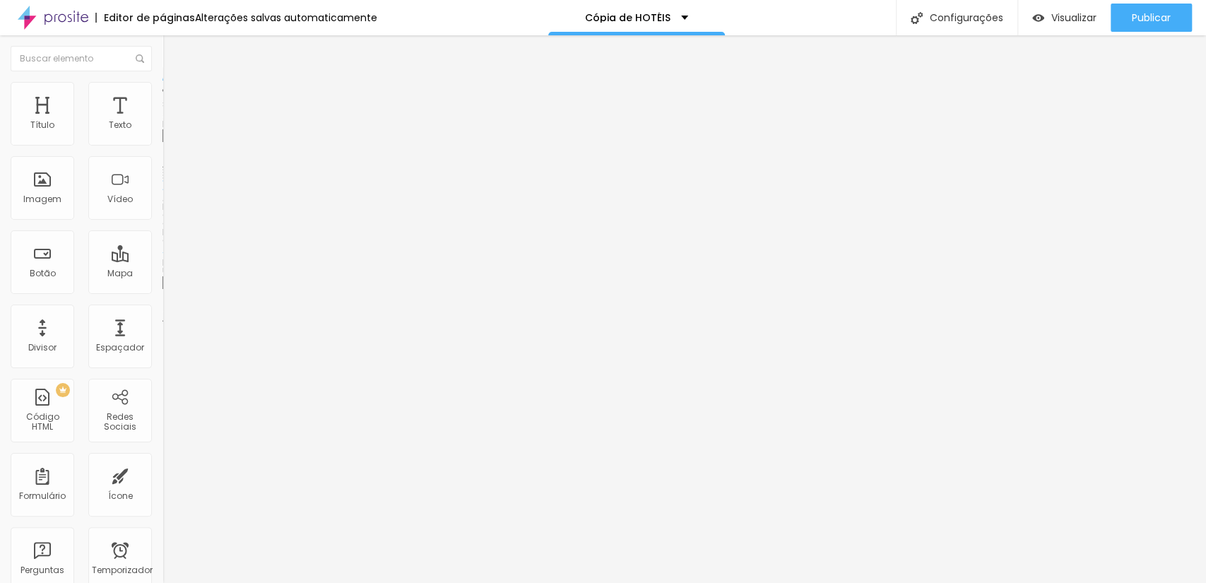
click at [171, 122] on font "Trocar imagem" at bounding box center [205, 116] width 69 height 12
click at [1153, 9] on div "Publicar" at bounding box center [1151, 18] width 39 height 28
